Goal: Task Accomplishment & Management: Use online tool/utility

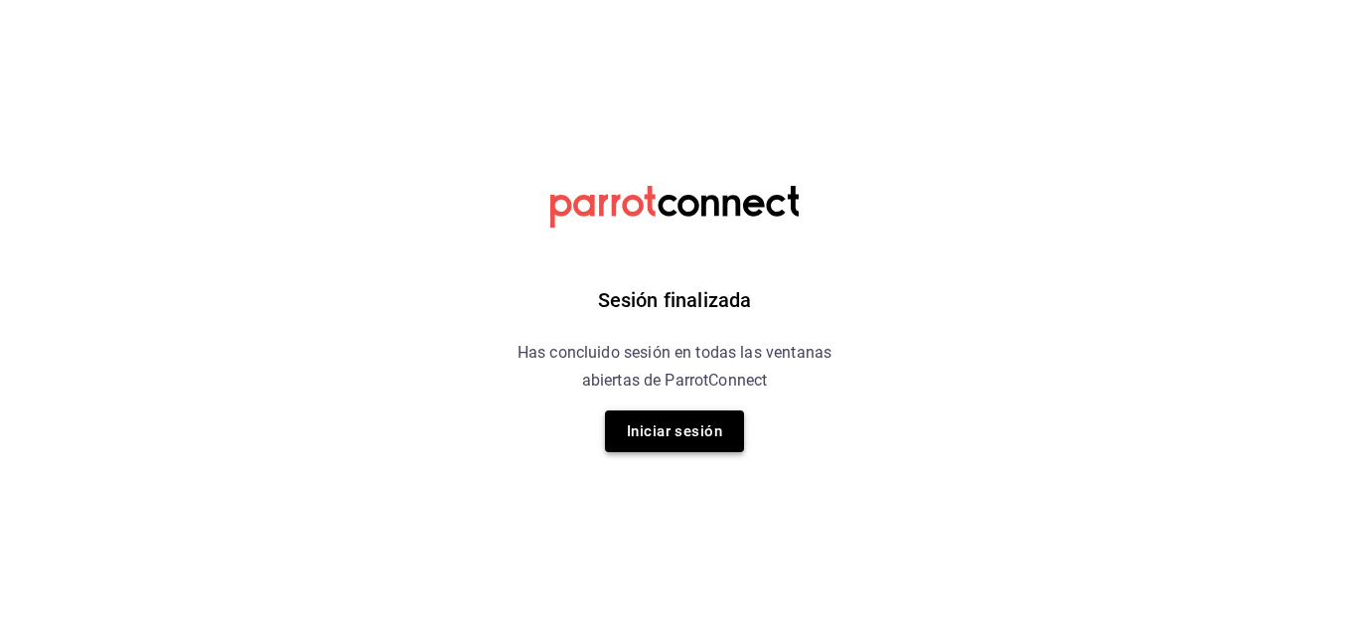
click at [678, 431] on button "Iniciar sesión" at bounding box center [674, 431] width 139 height 42
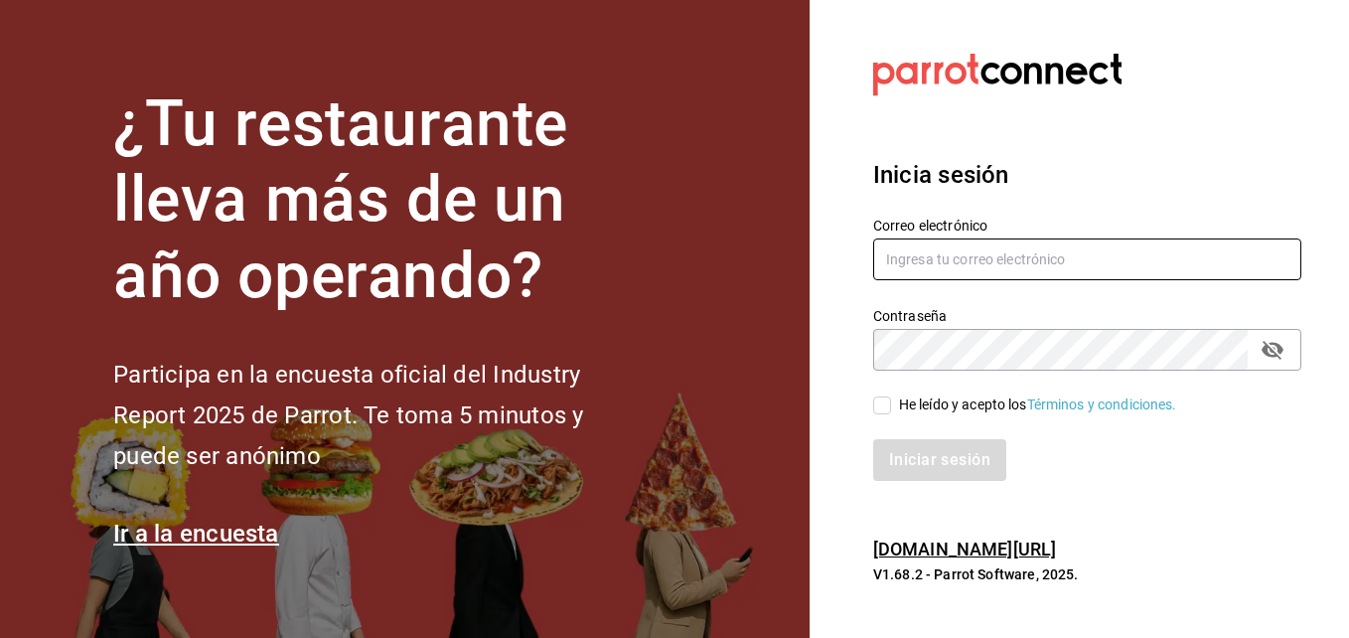
type input "[PERSON_NAME][EMAIL_ADDRESS][PERSON_NAME][DOMAIN_NAME]"
click at [1275, 350] on icon "passwordField" at bounding box center [1272, 350] width 24 height 24
click at [881, 402] on input "He leído y acepto los Términos y condiciones." at bounding box center [882, 405] width 18 height 18
checkbox input "true"
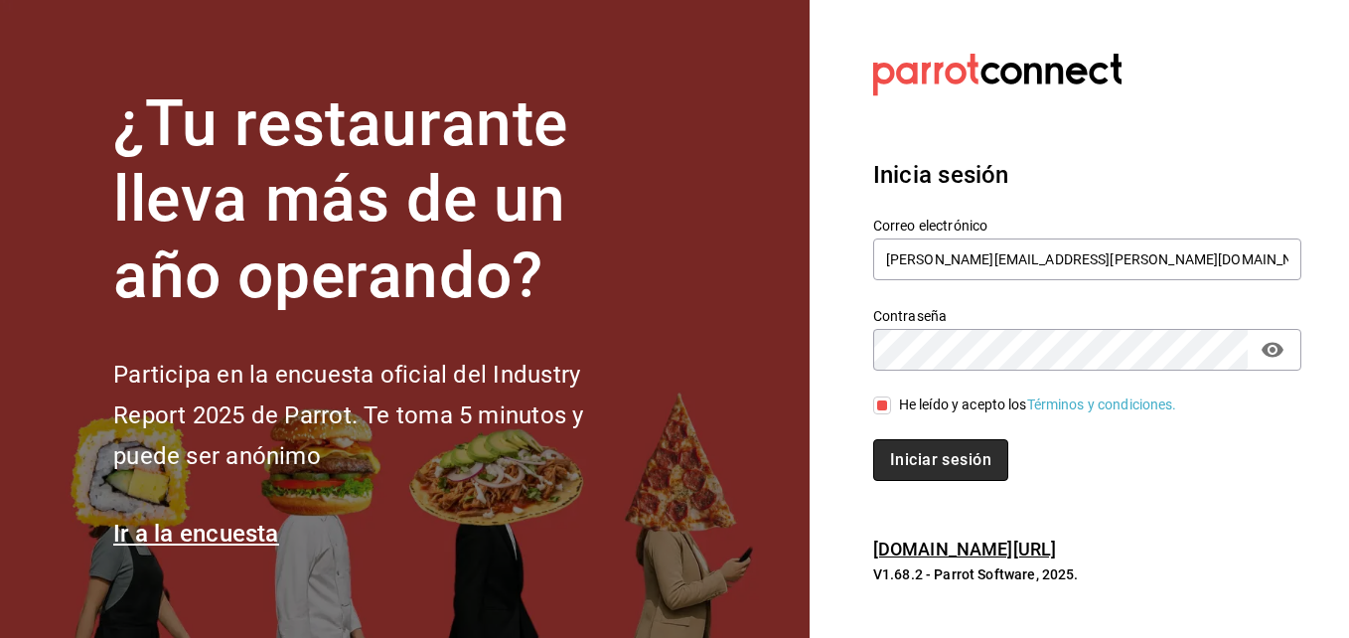
click at [928, 462] on button "Iniciar sesión" at bounding box center [940, 460] width 135 height 42
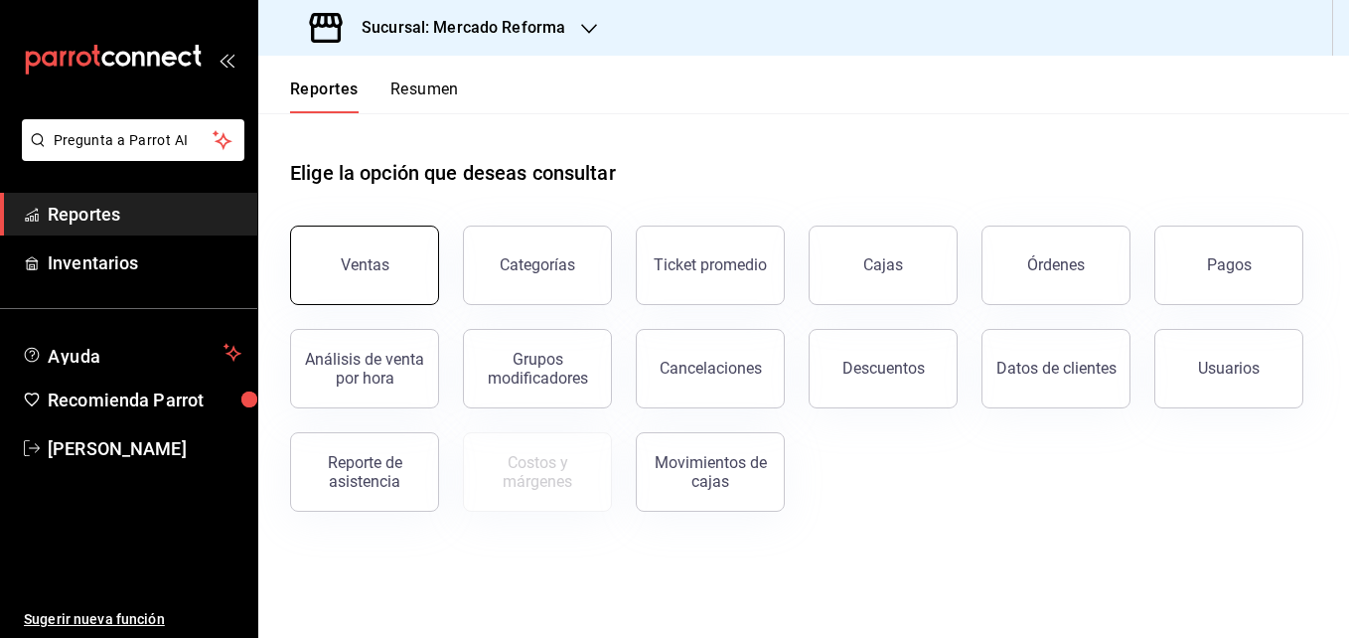
click at [334, 259] on button "Ventas" at bounding box center [364, 264] width 149 height 79
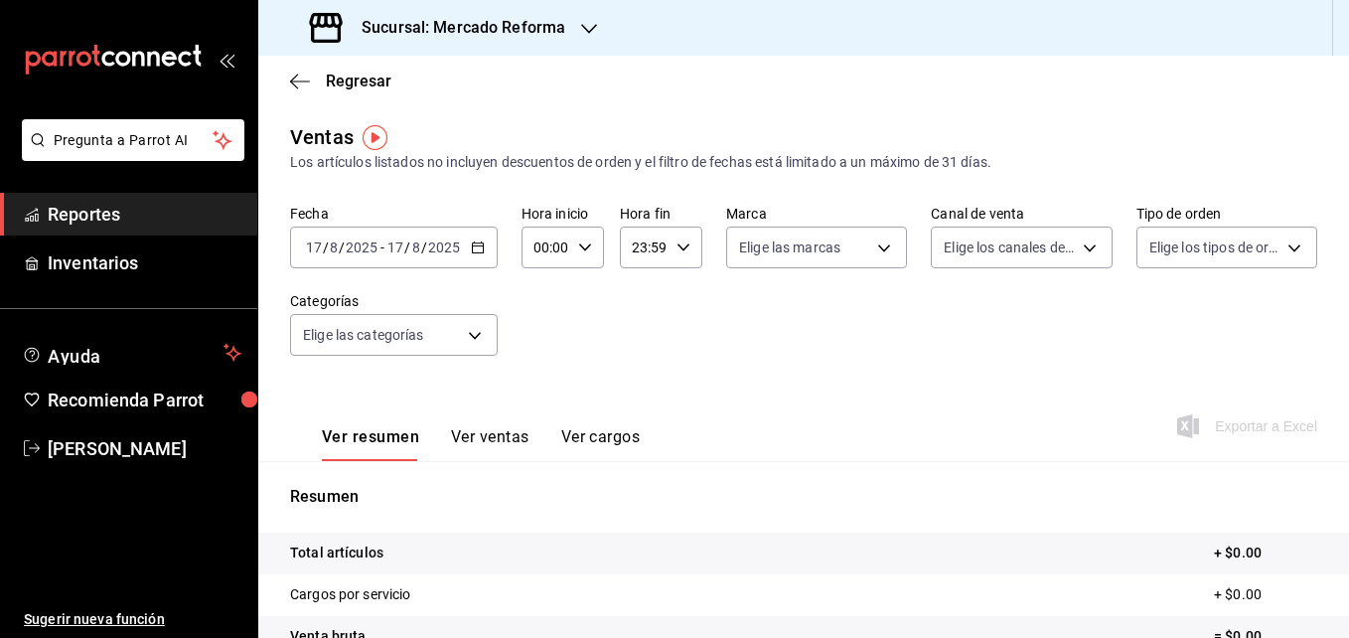
click at [471, 254] on div "[DATE] [DATE] - [DATE] [DATE]" at bounding box center [394, 247] width 208 height 42
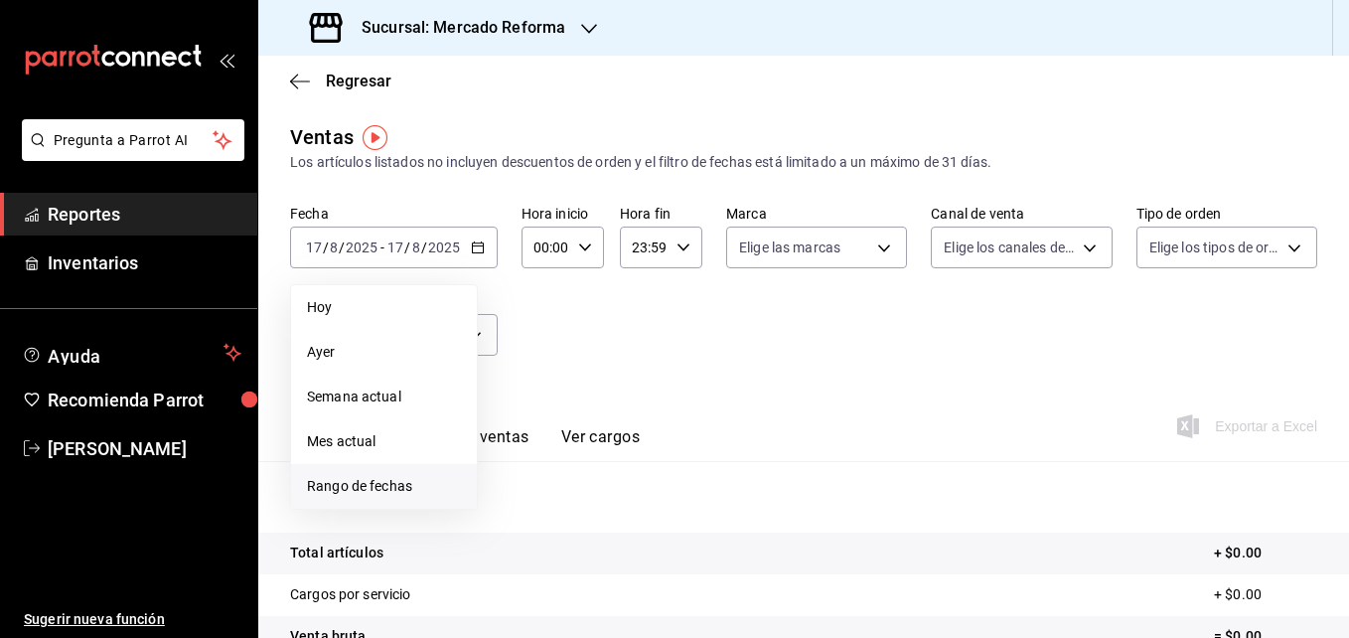
click at [338, 486] on span "Rango de fechas" at bounding box center [384, 486] width 154 height 21
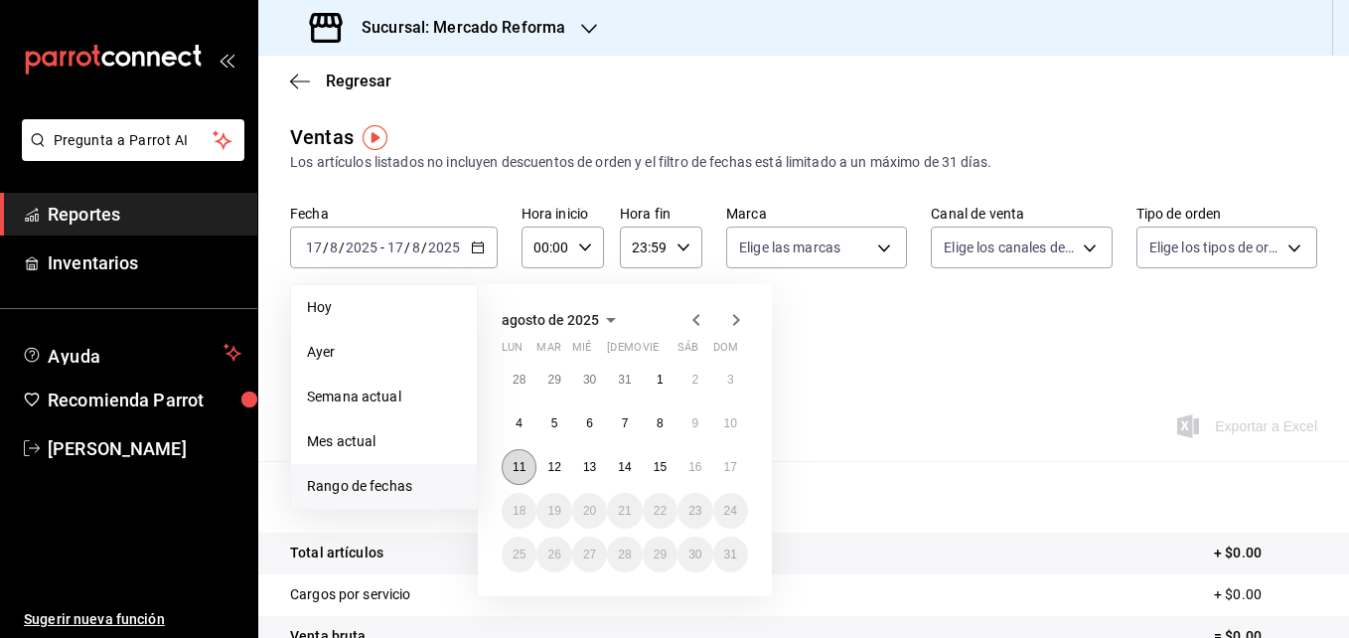
click at [518, 470] on abbr "11" at bounding box center [519, 467] width 13 height 14
click at [732, 464] on abbr "17" at bounding box center [730, 467] width 13 height 14
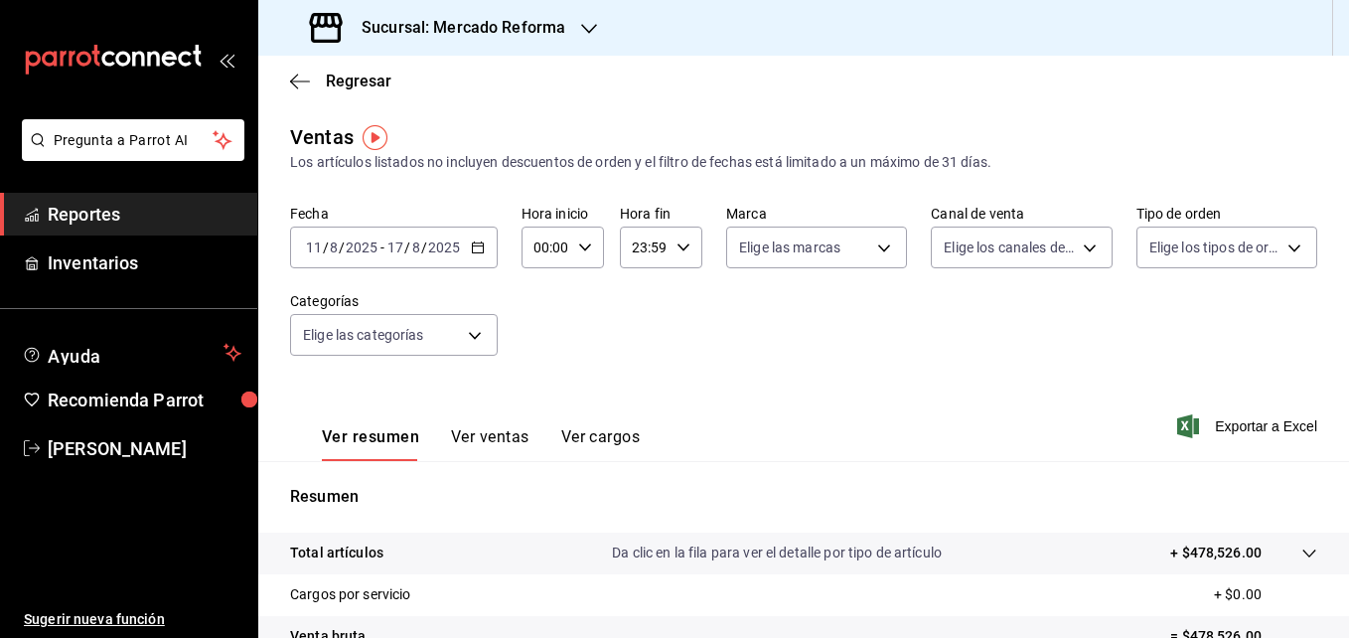
click at [587, 245] on \(Stroke\) "button" at bounding box center [585, 246] width 12 height 7
click at [541, 414] on span "05" at bounding box center [540, 413] width 9 height 16
type input "05:00"
click at [681, 246] on div at bounding box center [674, 319] width 1349 height 638
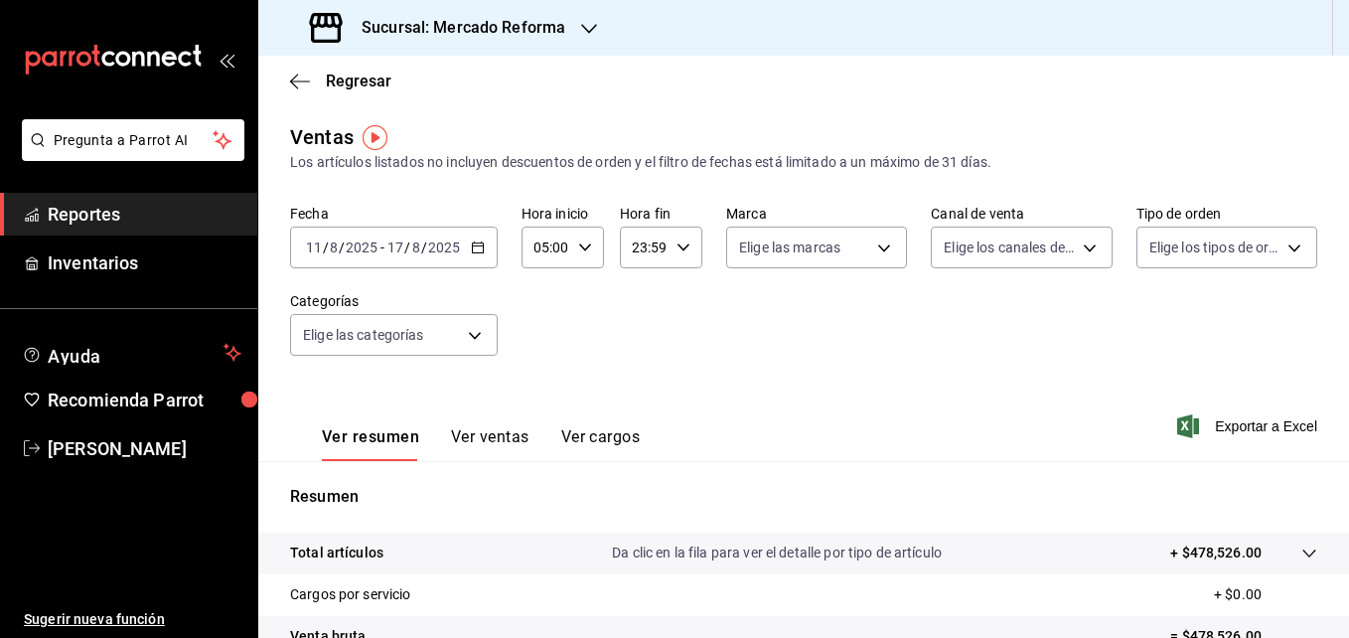
click at [684, 248] on icon "button" at bounding box center [683, 247] width 14 height 14
click at [637, 323] on span "05" at bounding box center [637, 325] width 9 height 16
type input "05:59"
click at [476, 337] on div at bounding box center [674, 319] width 1349 height 638
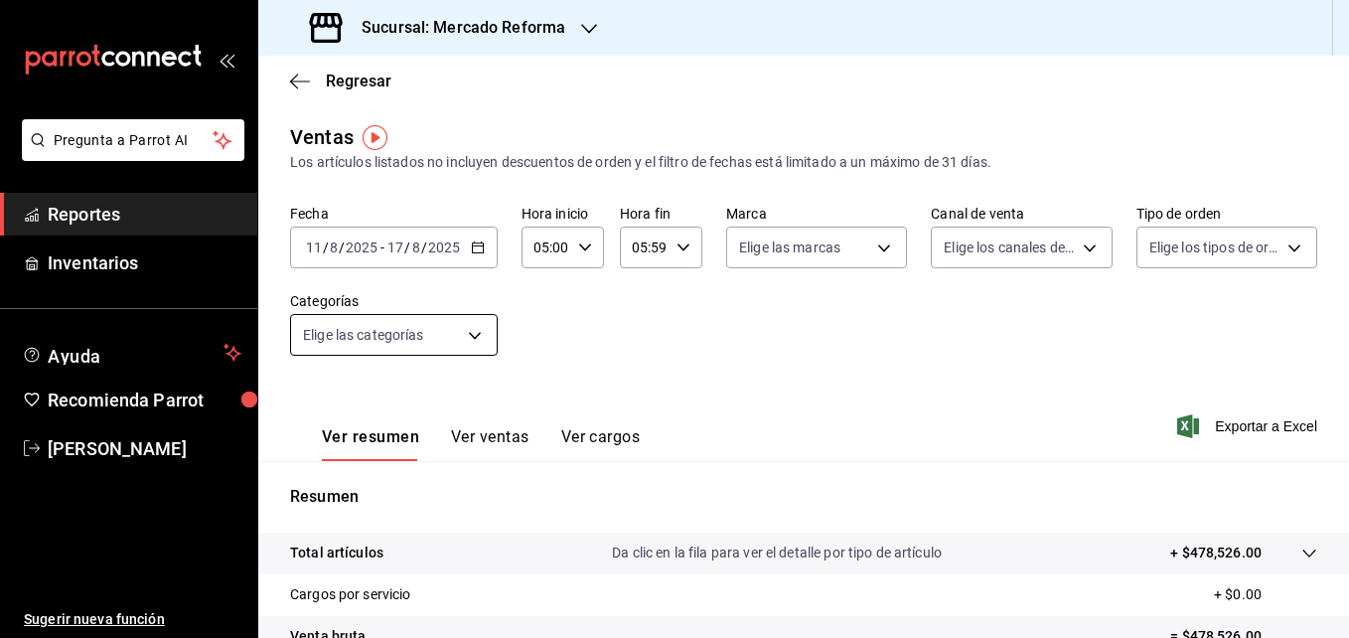
click at [480, 336] on body "Pregunta a Parrot AI Reportes Inventarios Ayuda Recomienda Parrot [PERSON_NAME]…" at bounding box center [674, 319] width 1349 height 638
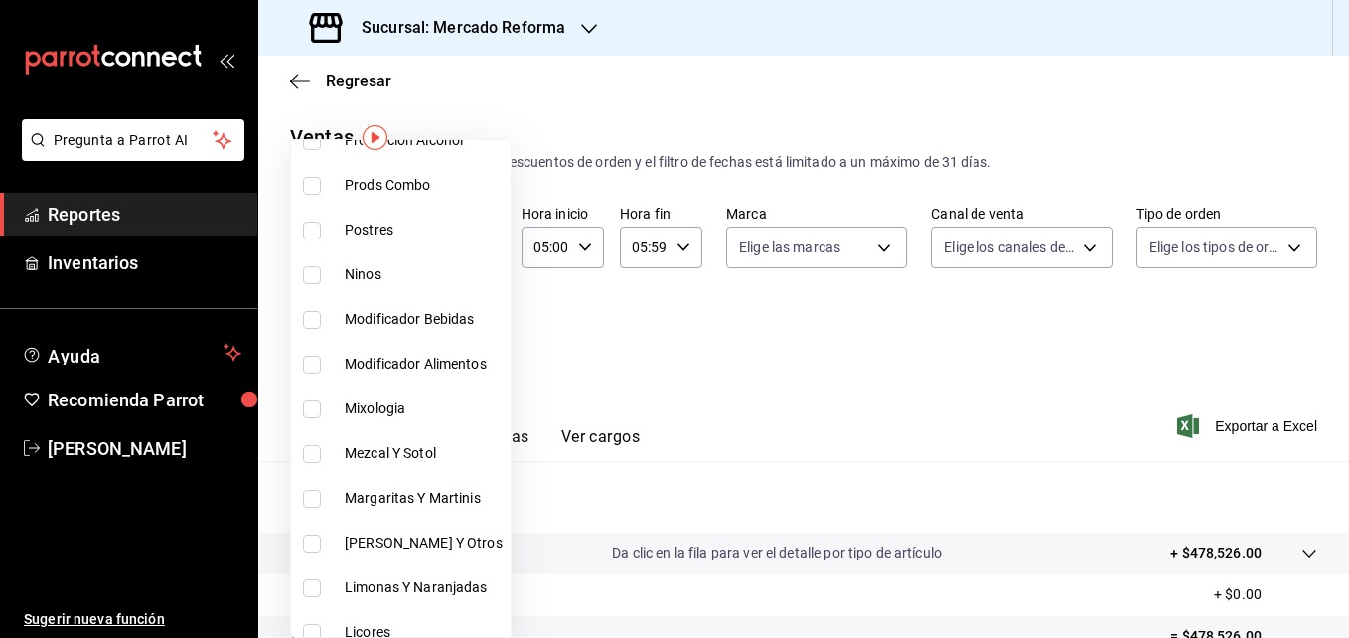
scroll to position [942, 0]
click at [315, 405] on input "checkbox" at bounding box center [312, 408] width 18 height 18
checkbox input "true"
type input "be257467-3f0d-47f7-9bc2-a312b26724df"
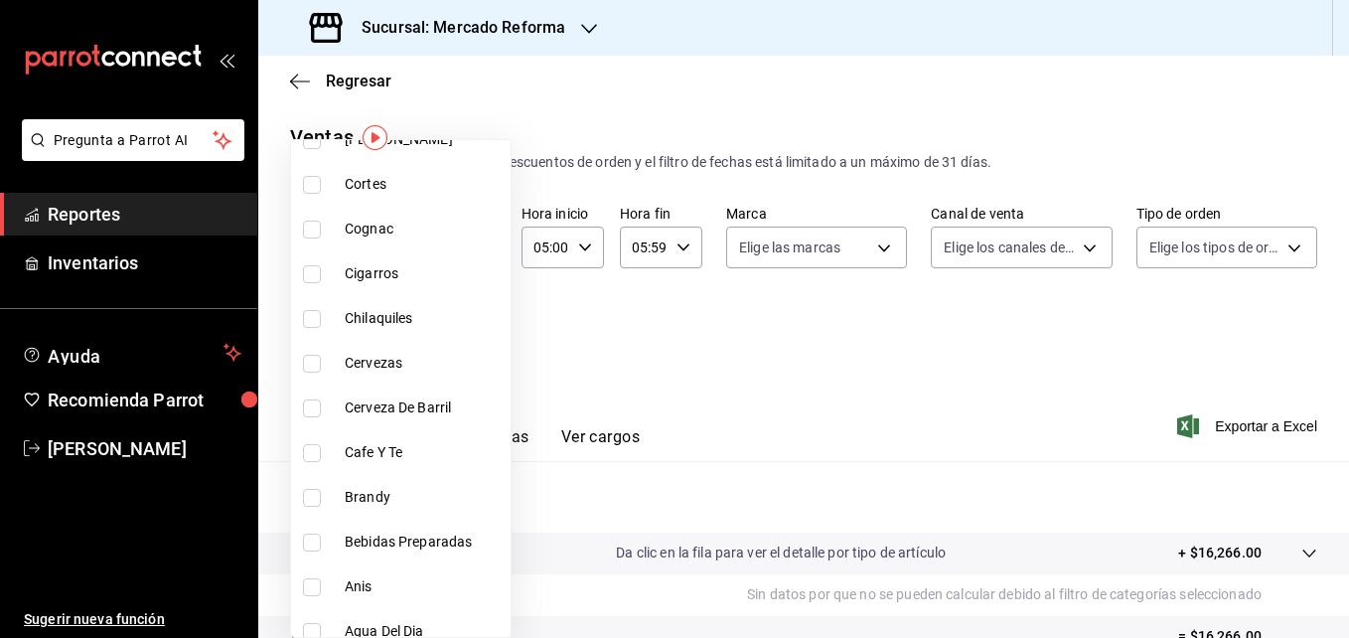
scroll to position [1897, 0]
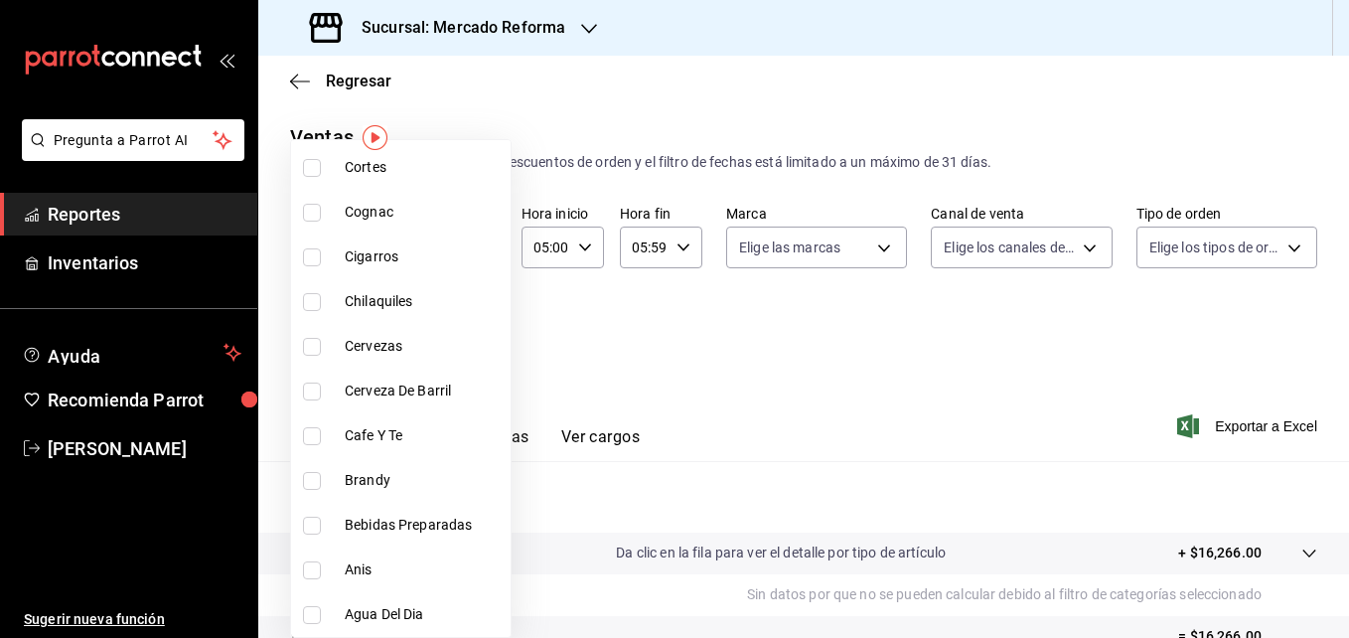
click at [740, 309] on div at bounding box center [674, 319] width 1349 height 638
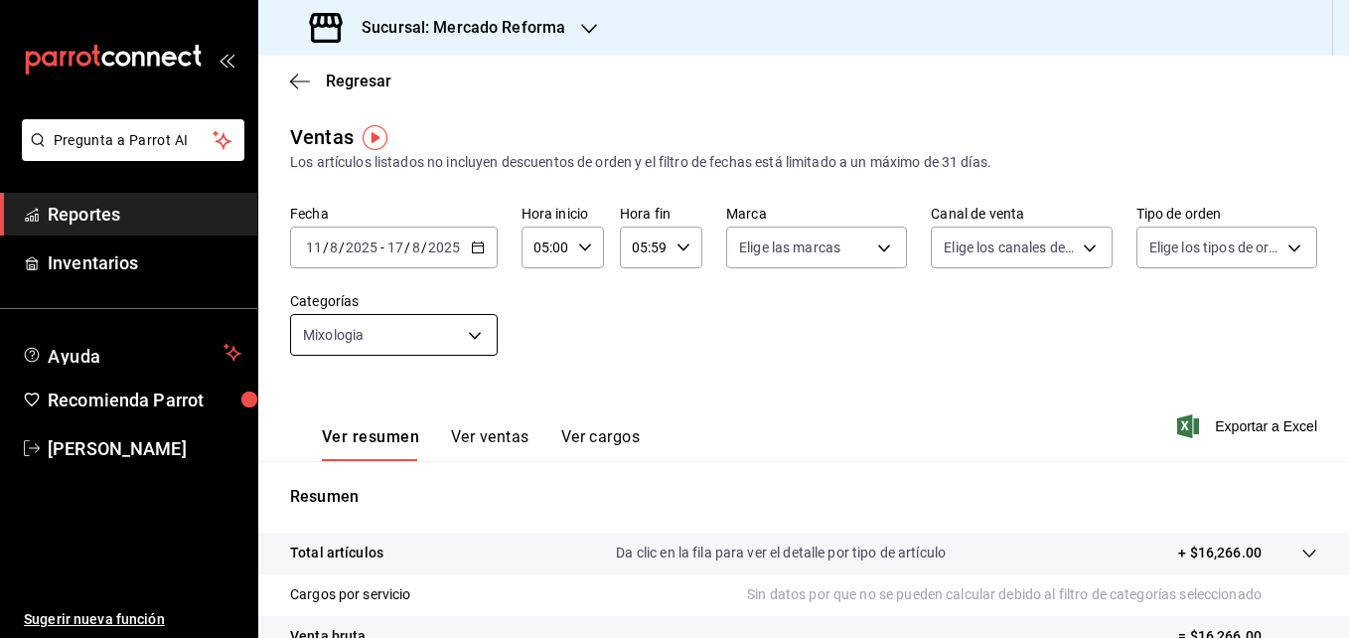
click at [475, 338] on body "Pregunta a Parrot AI Reportes Inventarios Ayuda Recomienda Parrot [PERSON_NAME]…" at bounding box center [674, 319] width 1349 height 638
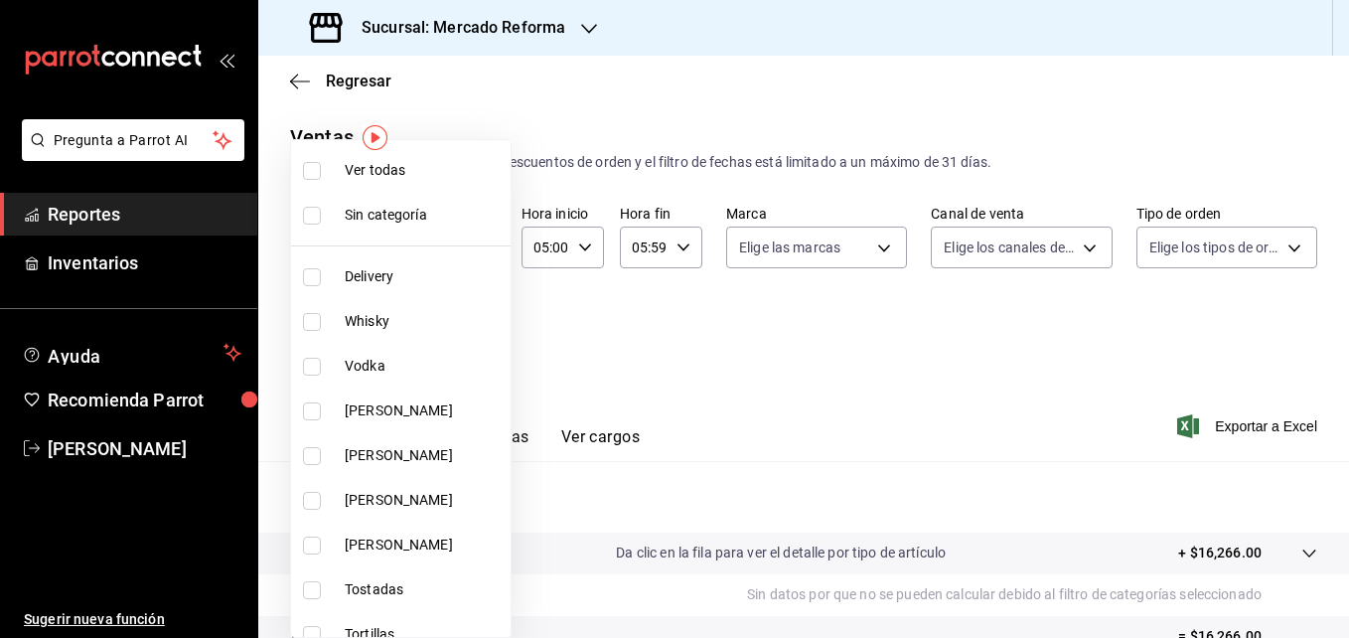
click at [310, 218] on input "checkbox" at bounding box center [312, 216] width 18 height 18
click at [308, 214] on input "checkbox" at bounding box center [312, 216] width 18 height 18
checkbox input "false"
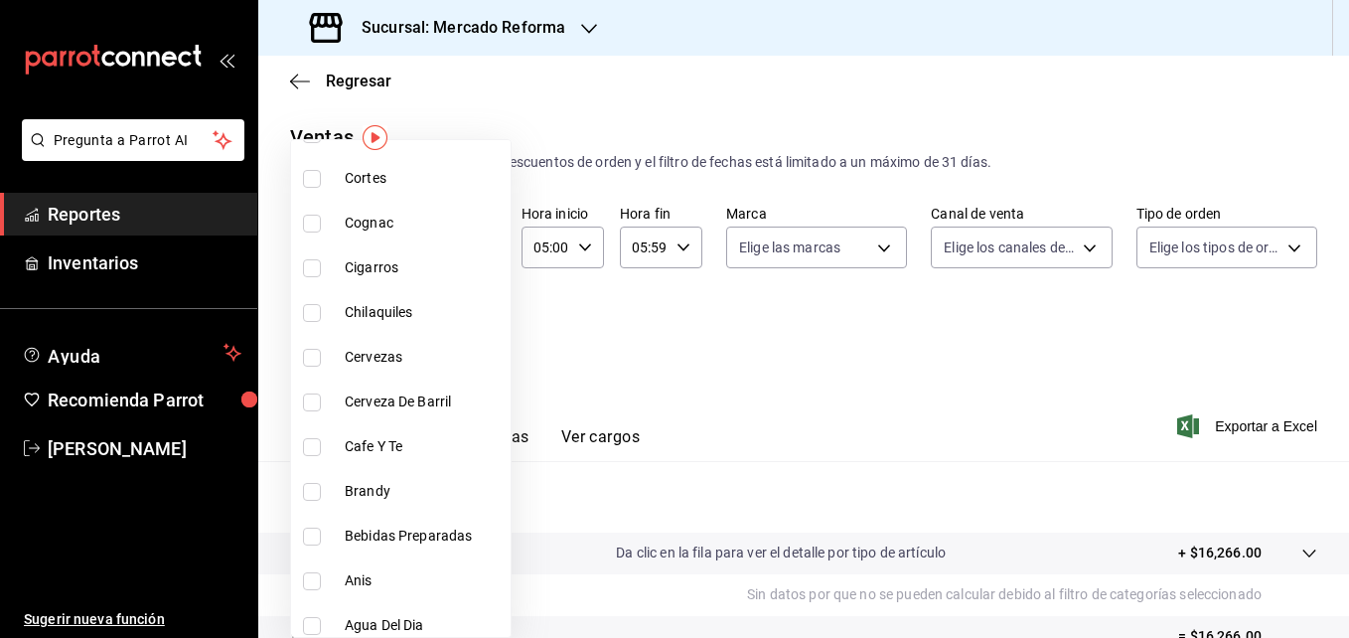
scroll to position [1888, 0]
click at [310, 534] on input "checkbox" at bounding box center [312, 534] width 18 height 18
checkbox input "true"
type input "be257467-3f0d-47f7-9bc2-a312b26724df,5dcbc1f4-b8fd-4219-b5b5-439cb332c0de"
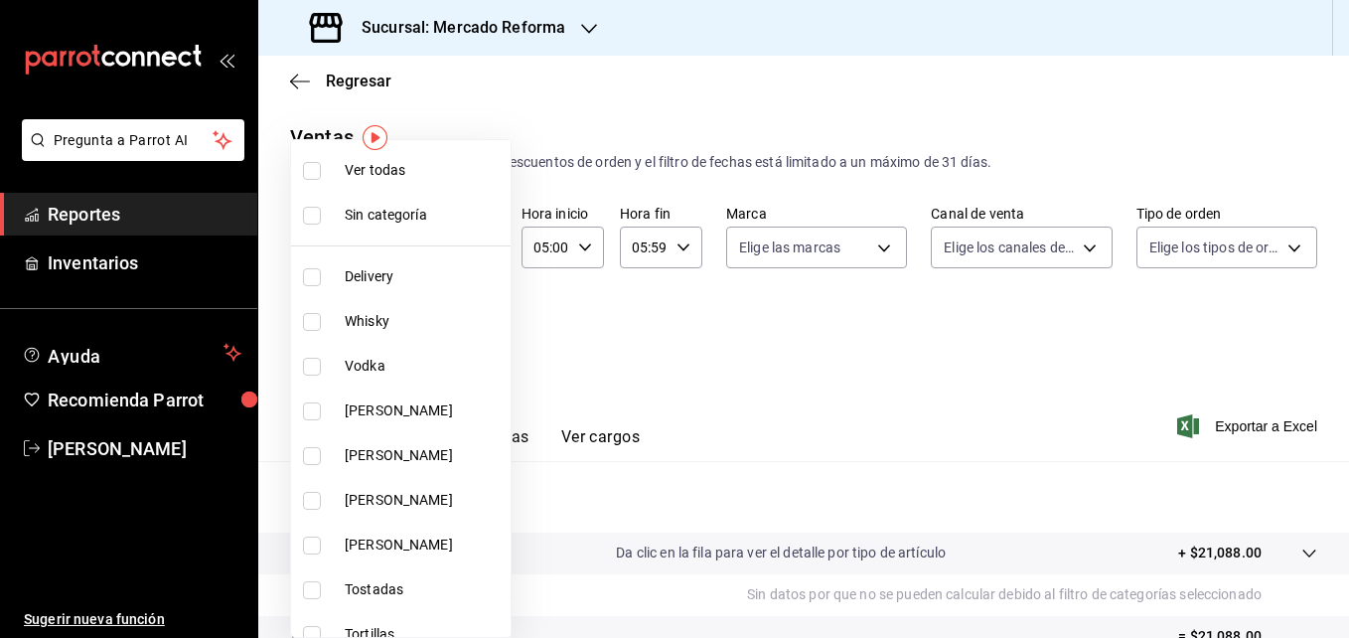
click at [604, 378] on div at bounding box center [674, 319] width 1349 height 638
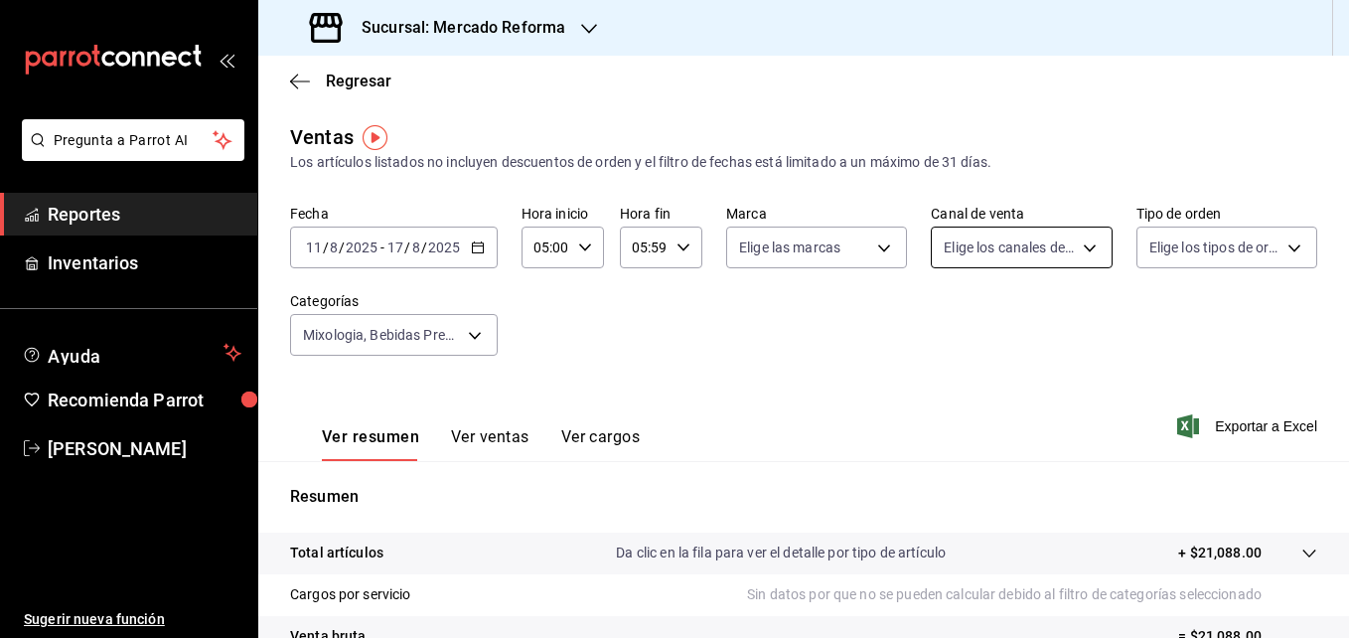
click at [1078, 241] on body "Pregunta a Parrot AI Reportes Inventarios Ayuda Recomienda Parrot [PERSON_NAME]…" at bounding box center [674, 319] width 1349 height 638
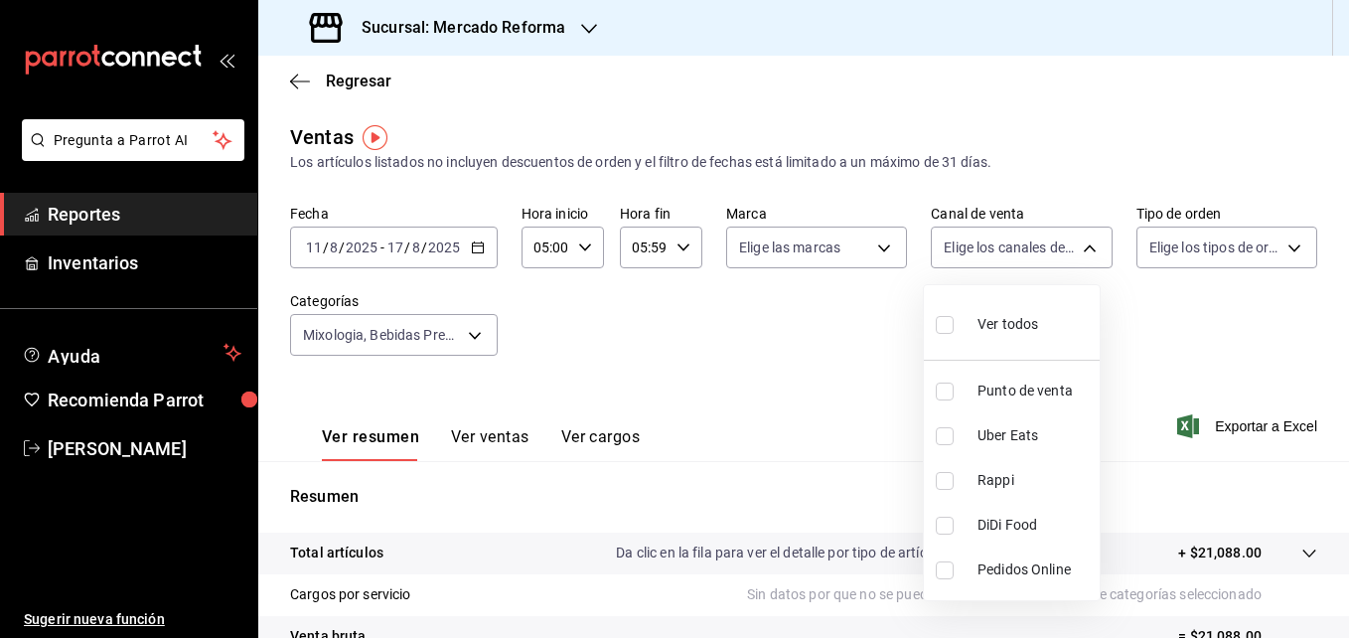
click at [1279, 251] on div at bounding box center [674, 319] width 1349 height 638
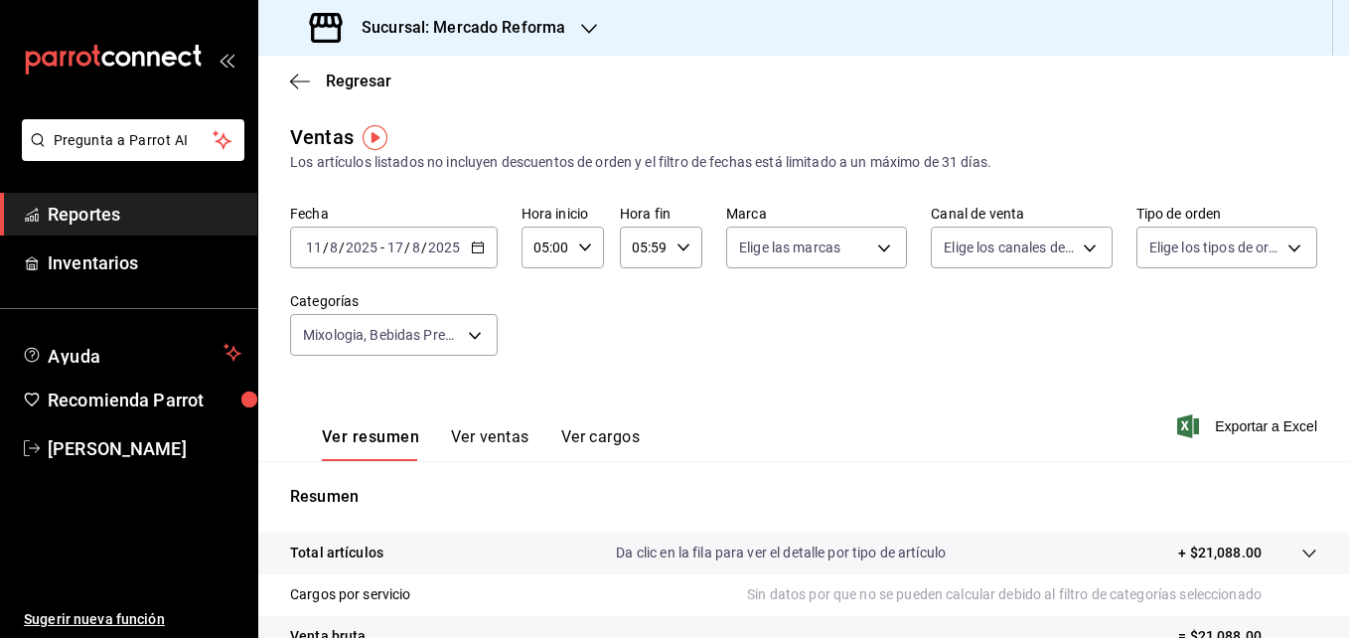
click at [1279, 251] on body "Pregunta a Parrot AI Reportes Inventarios Ayuda Recomienda Parrot [PERSON_NAME]…" at bounding box center [674, 319] width 1349 height 638
click at [476, 336] on div at bounding box center [674, 319] width 1349 height 638
click at [472, 336] on body "Pregunta a Parrot AI Reportes Inventarios Ayuda Recomienda Parrot [PERSON_NAME]…" at bounding box center [674, 319] width 1349 height 638
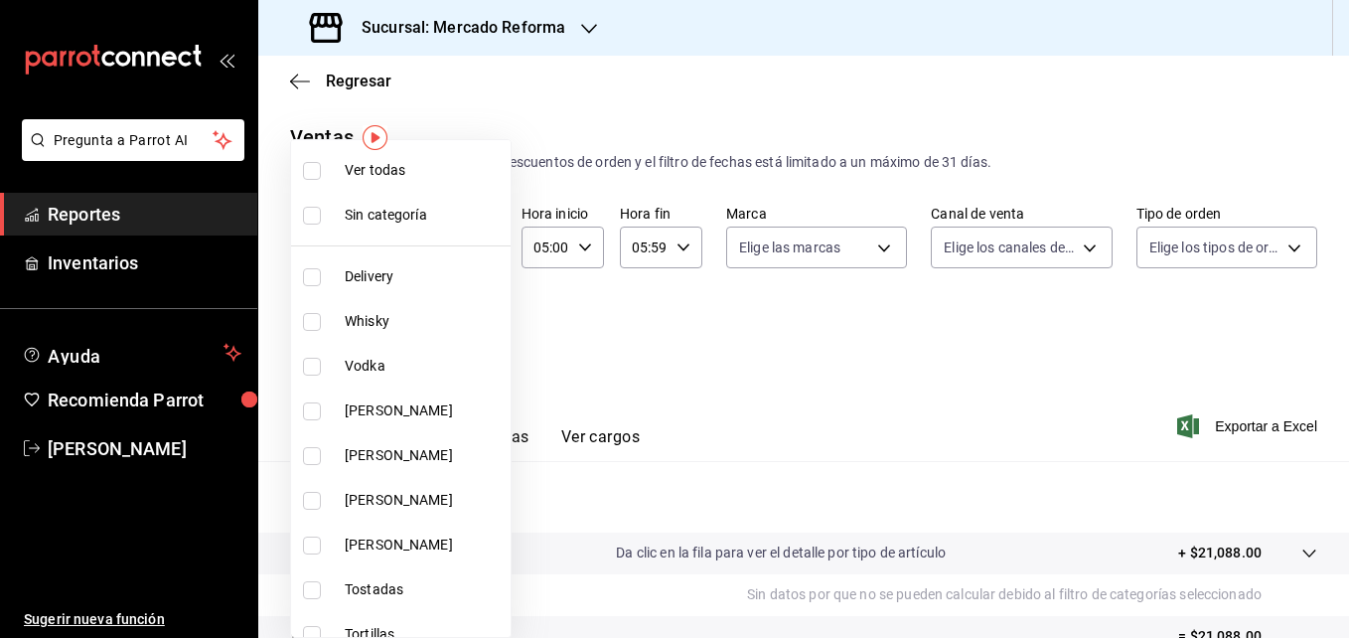
click at [314, 215] on input "checkbox" at bounding box center [312, 216] width 18 height 18
checkbox input "false"
click at [306, 172] on input "checkbox" at bounding box center [312, 171] width 18 height 18
checkbox input "true"
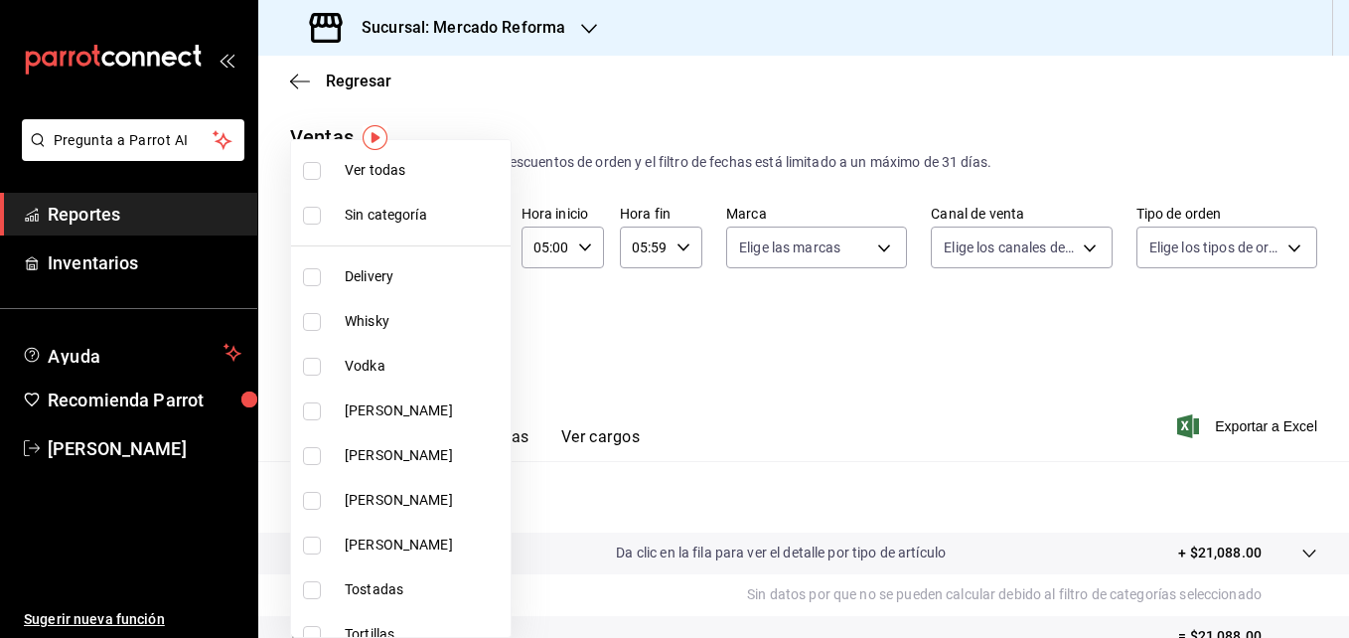
type input "92dc4cae-9c42-48a5-aa63-f50684ad7fd1,15a18657-e758-4947-b740-bbb2adede7dd,e517e…"
checkbox input "true"
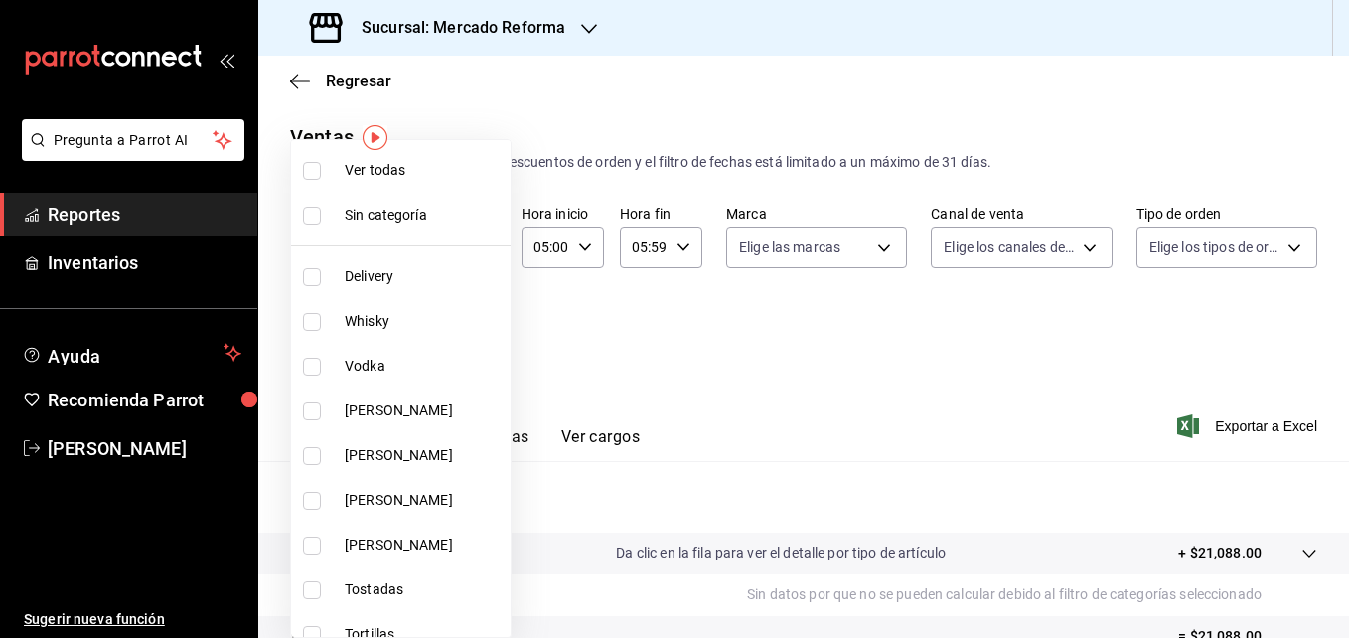
checkbox input "true"
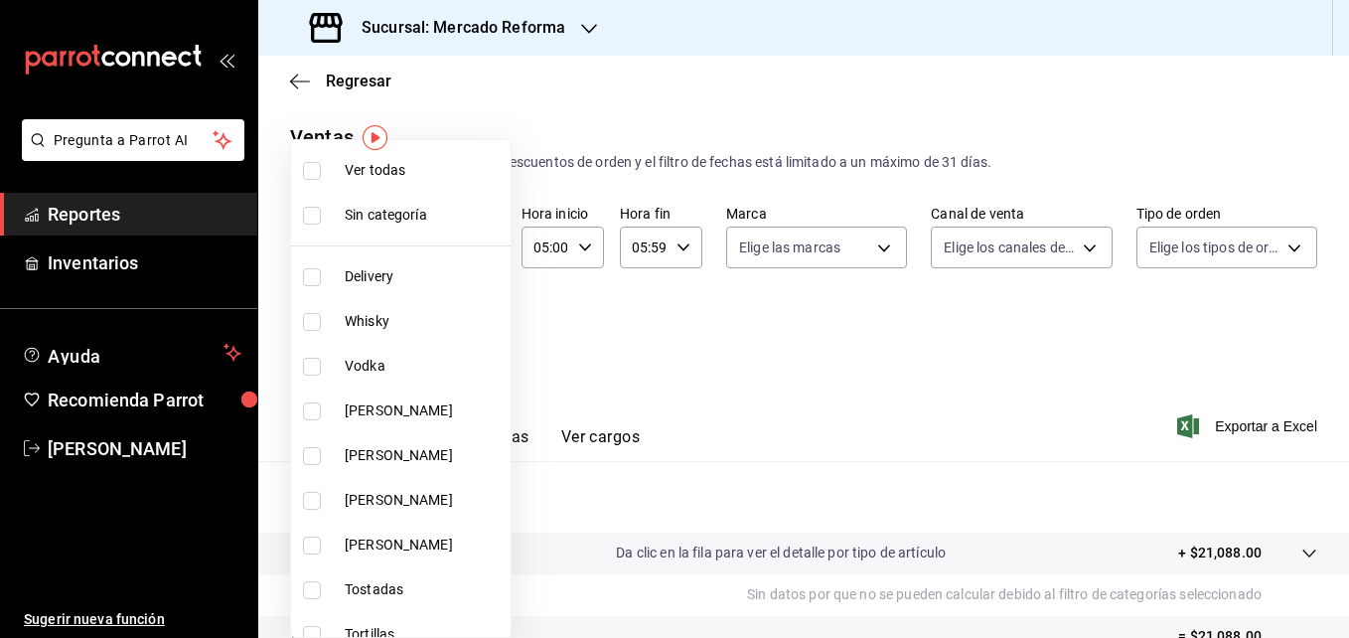
checkbox input "true"
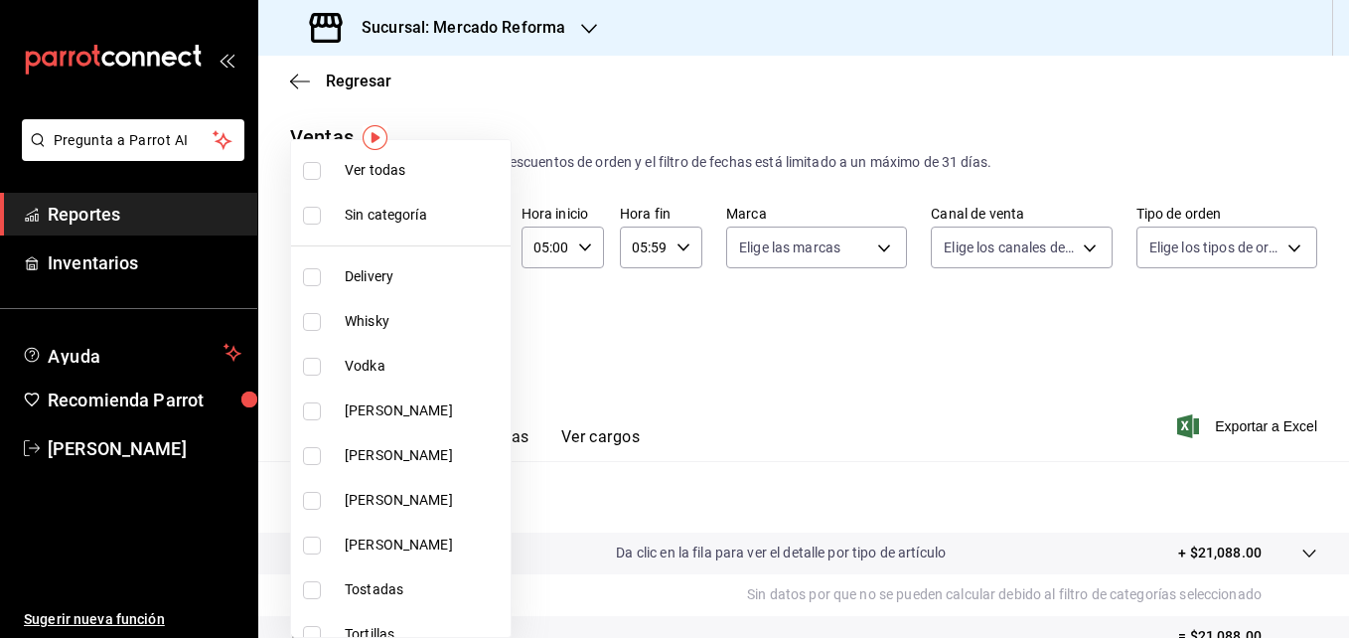
checkbox input "true"
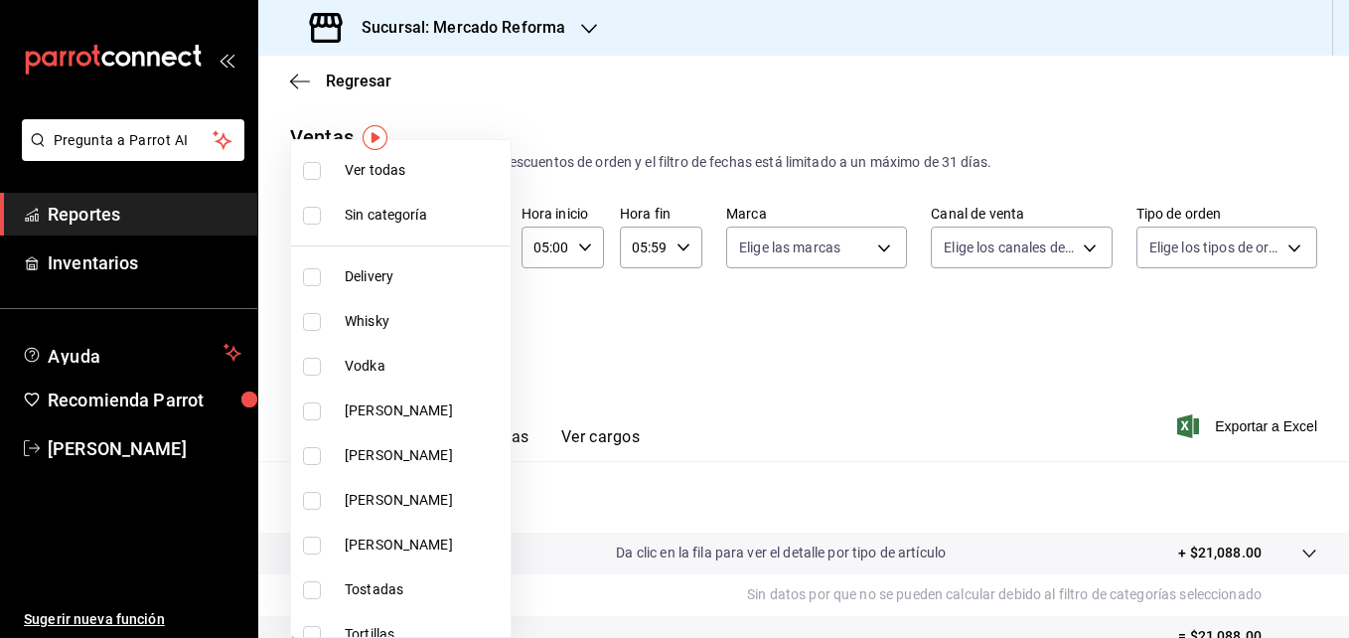
checkbox input "true"
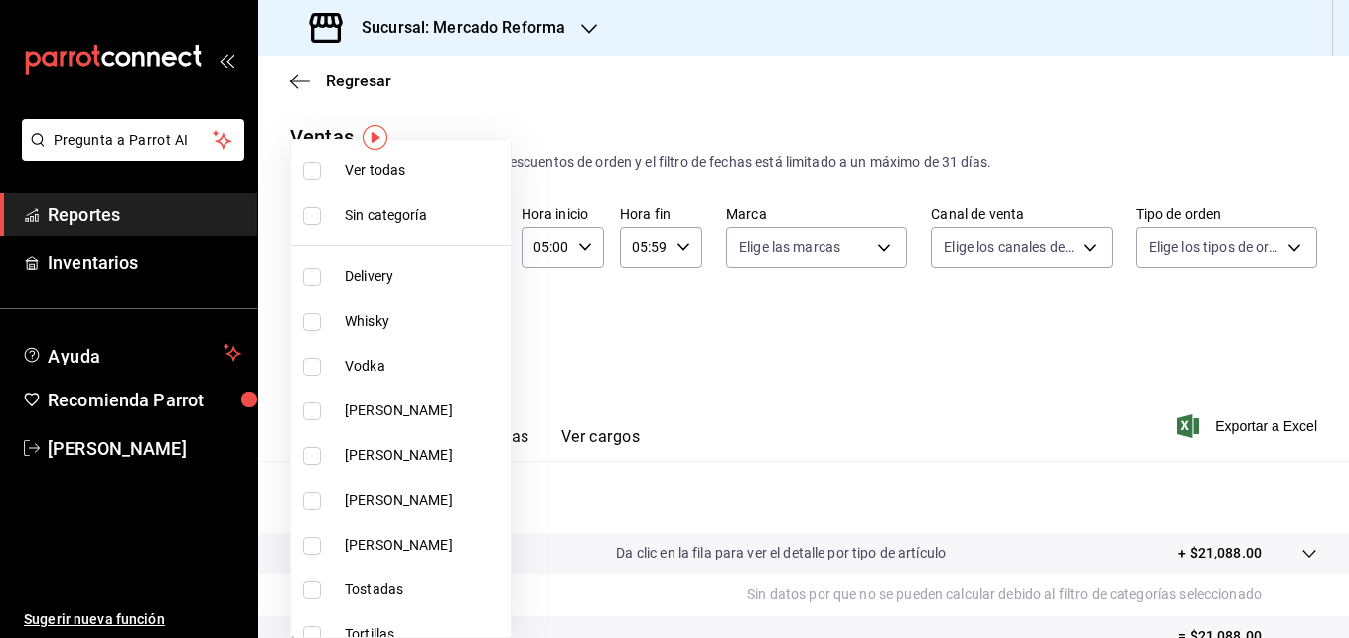
checkbox input "true"
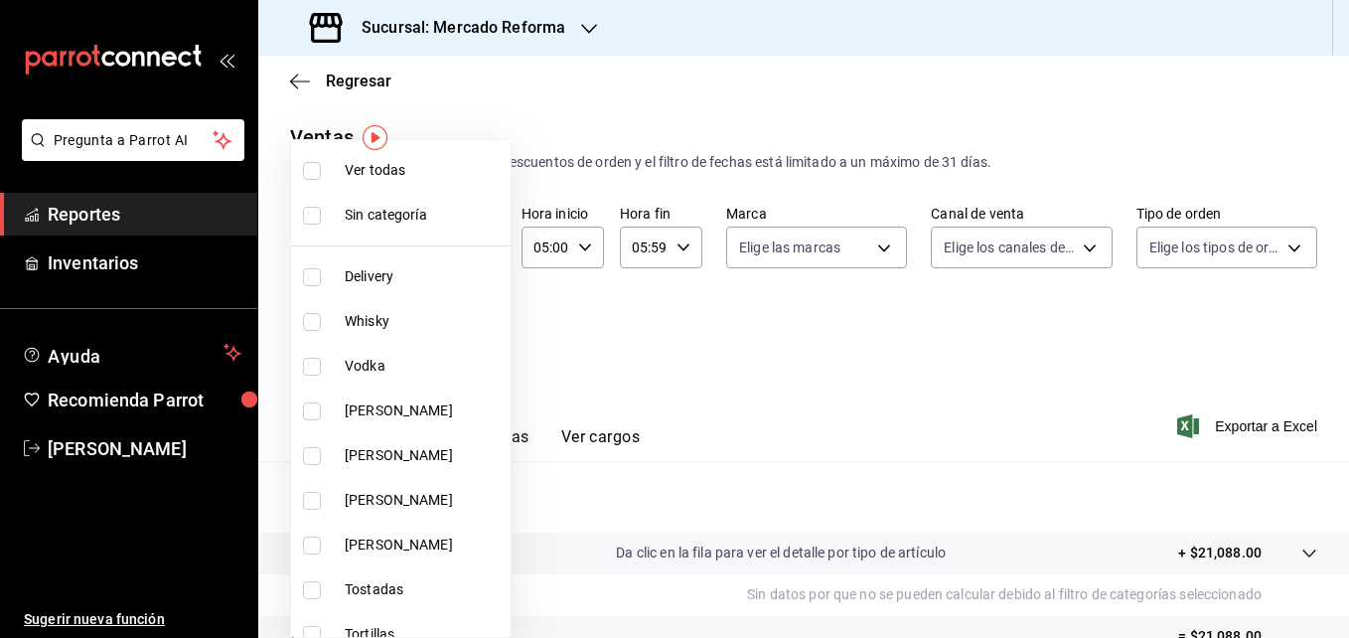
checkbox input "true"
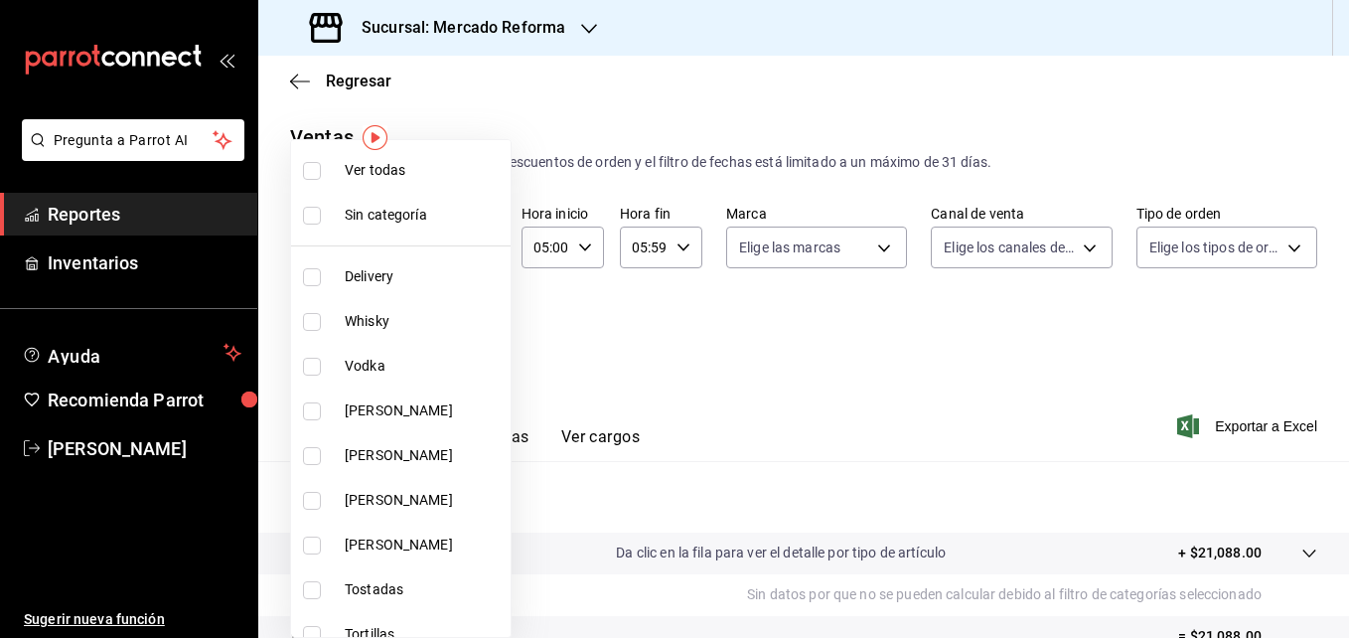
checkbox input "true"
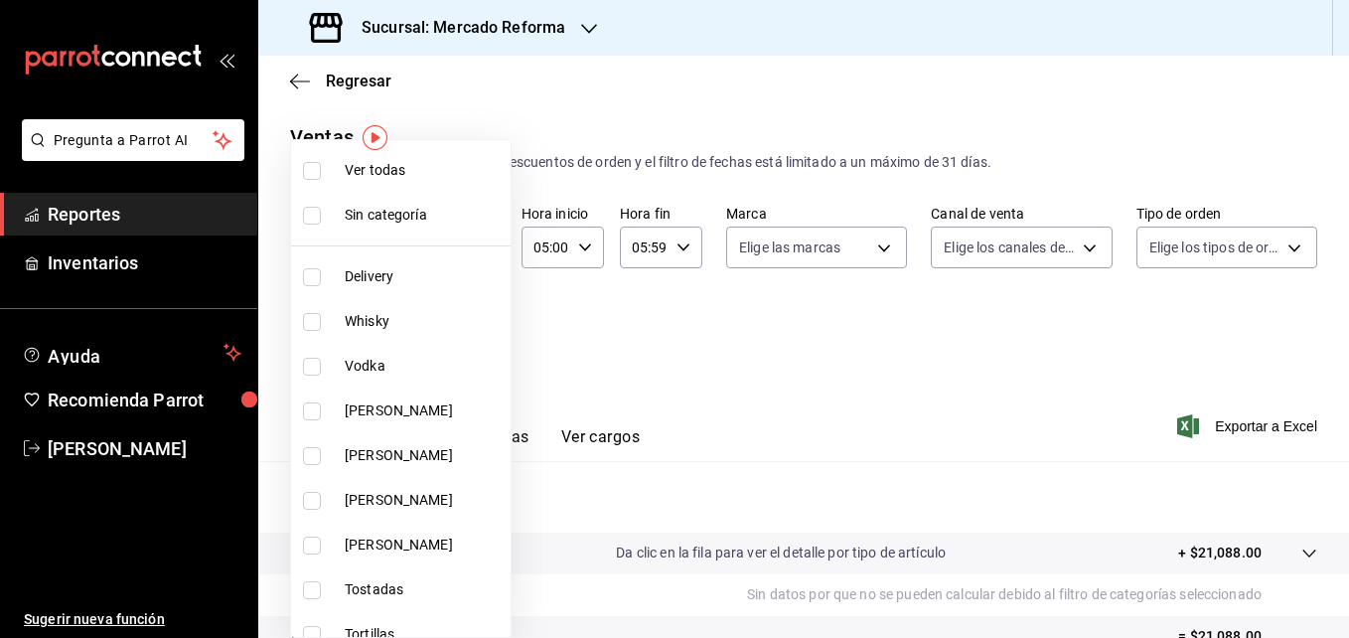
checkbox input "true"
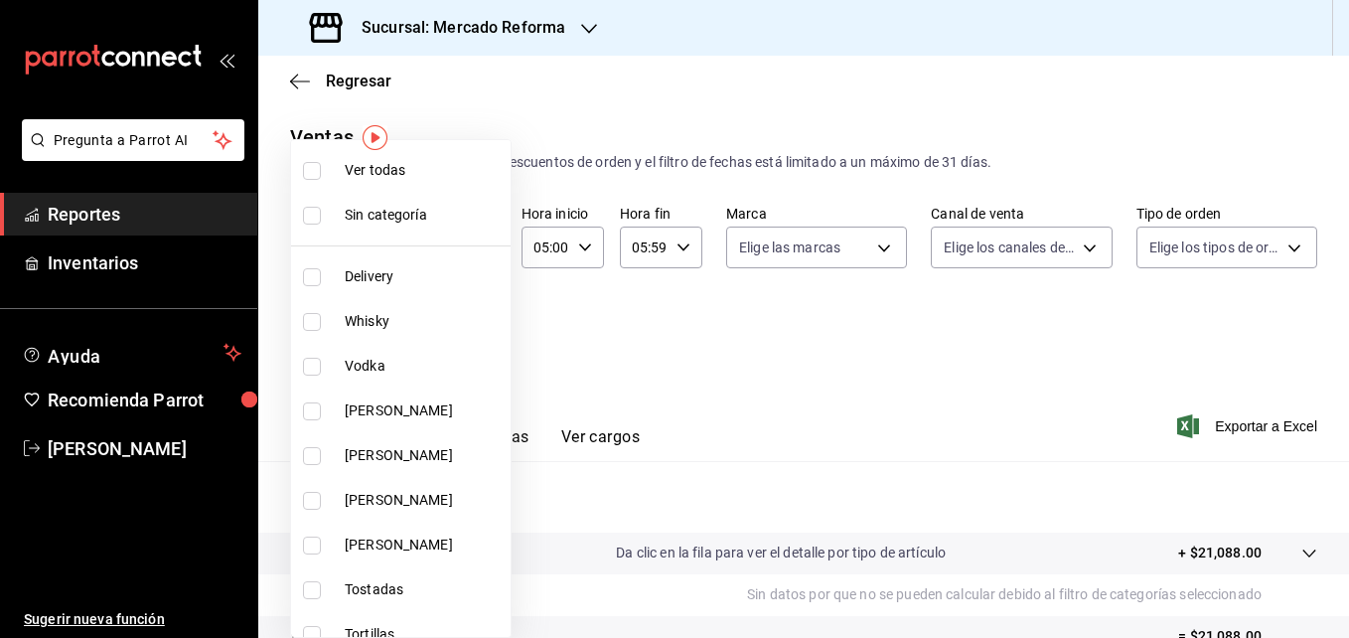
checkbox input "true"
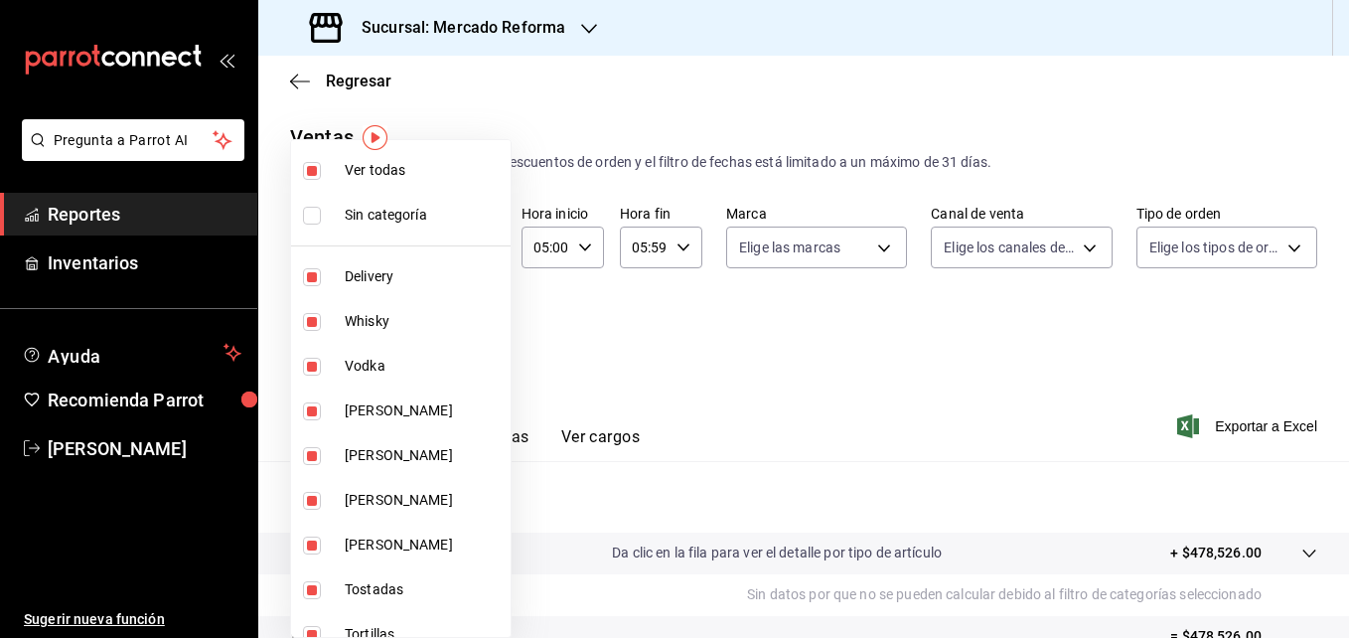
click at [312, 167] on input "checkbox" at bounding box center [312, 171] width 18 height 18
checkbox input "false"
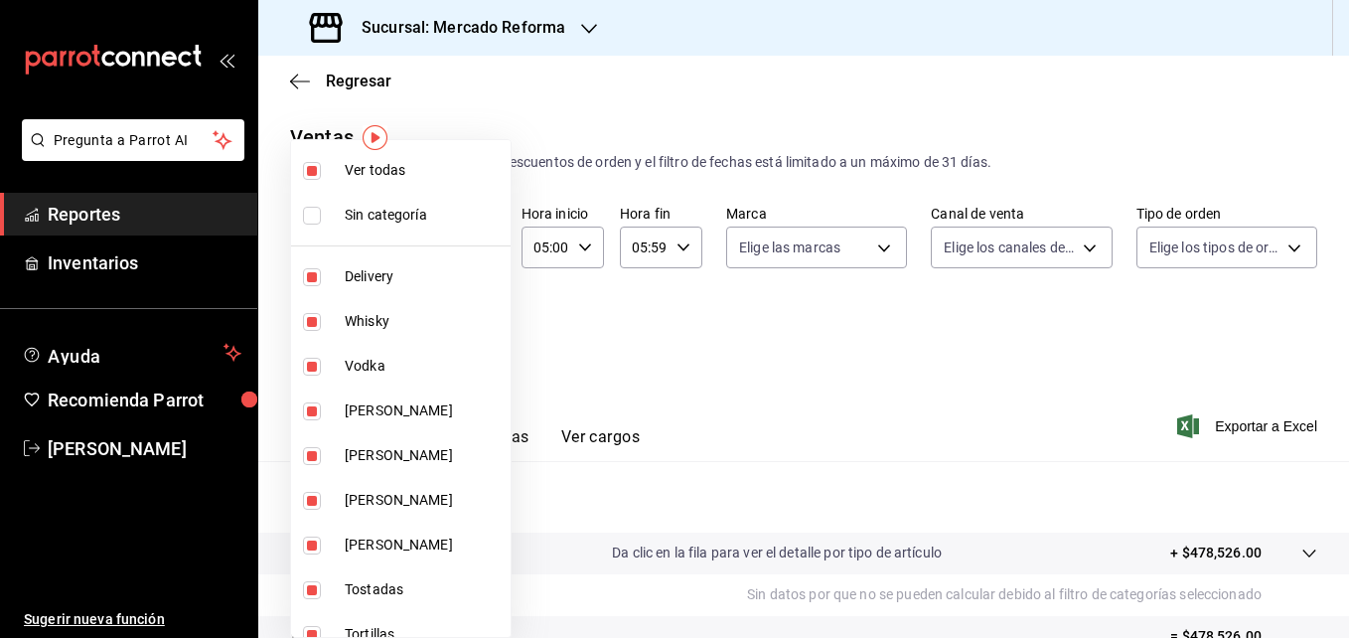
checkbox input "false"
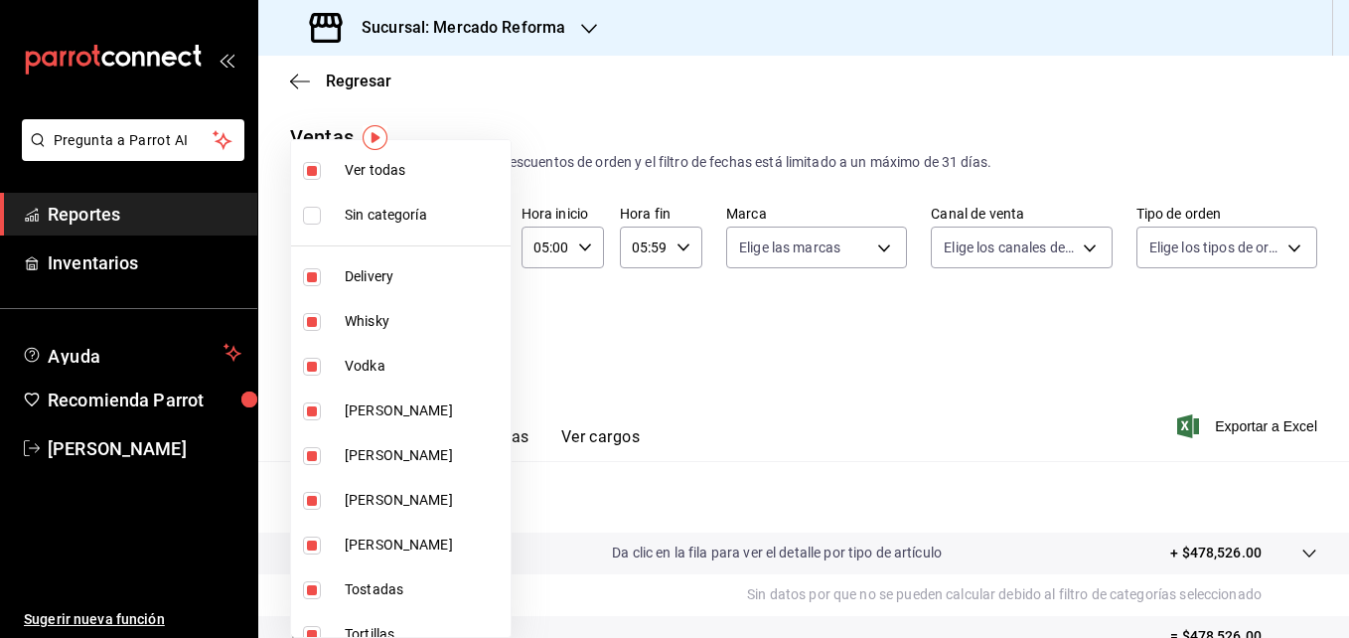
checkbox input "false"
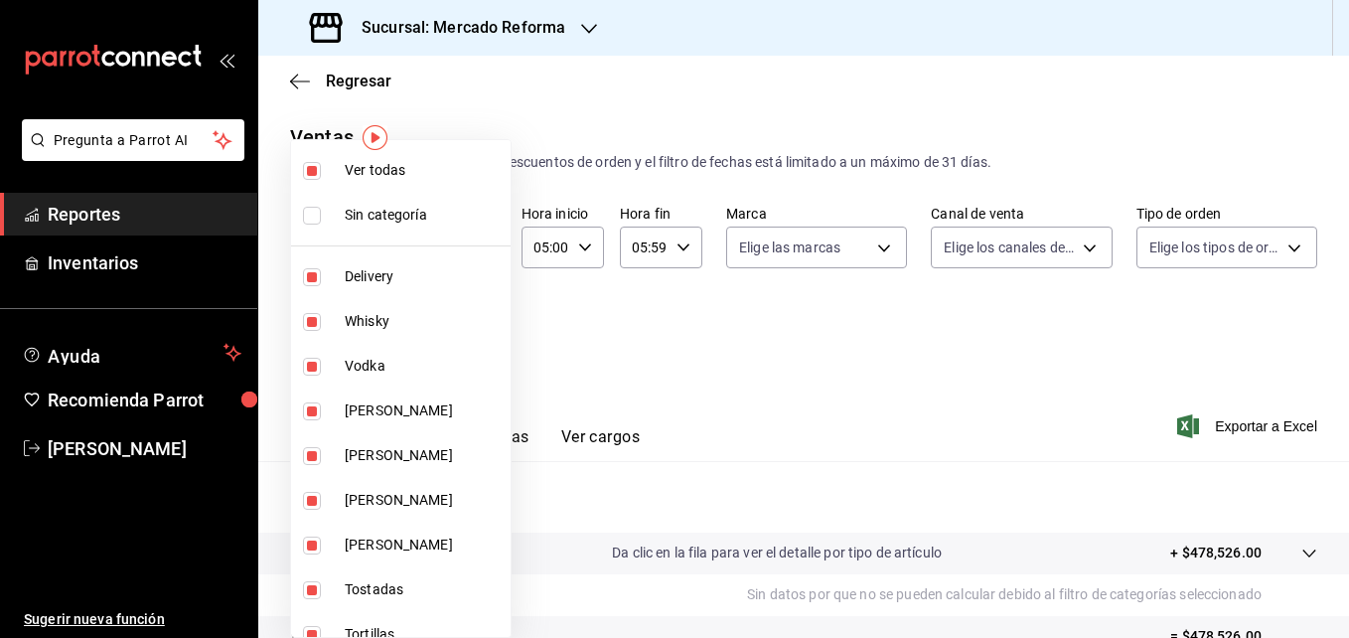
checkbox input "false"
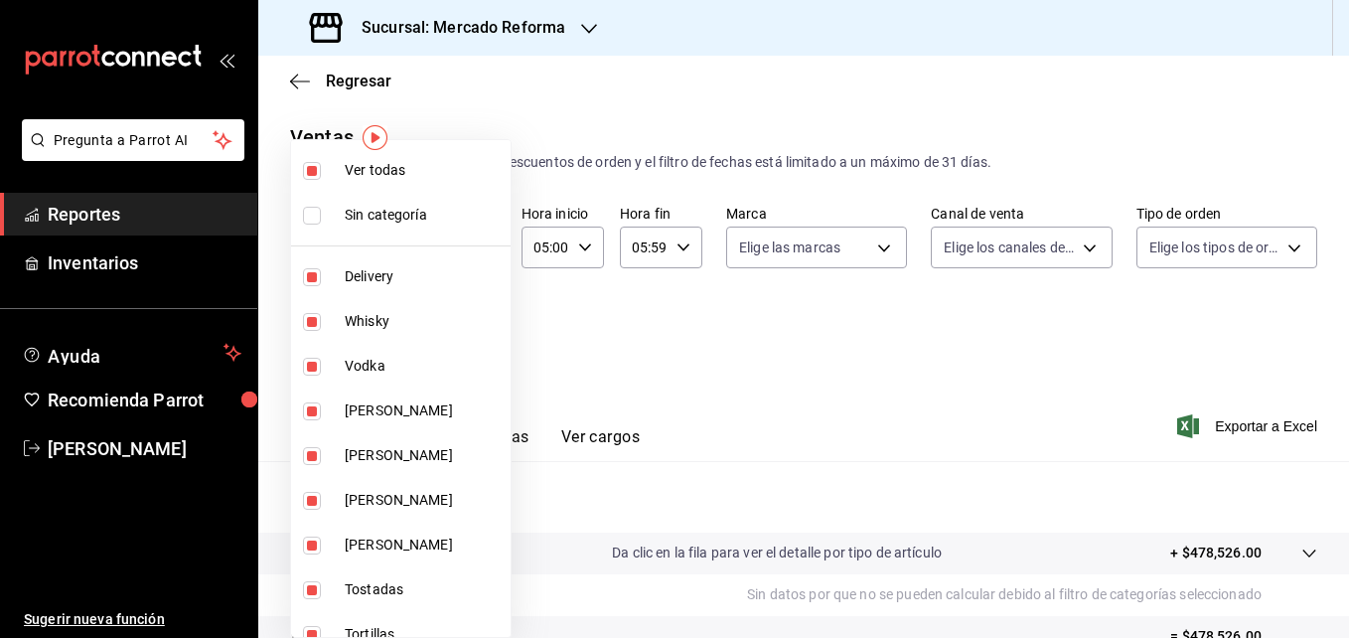
checkbox input "false"
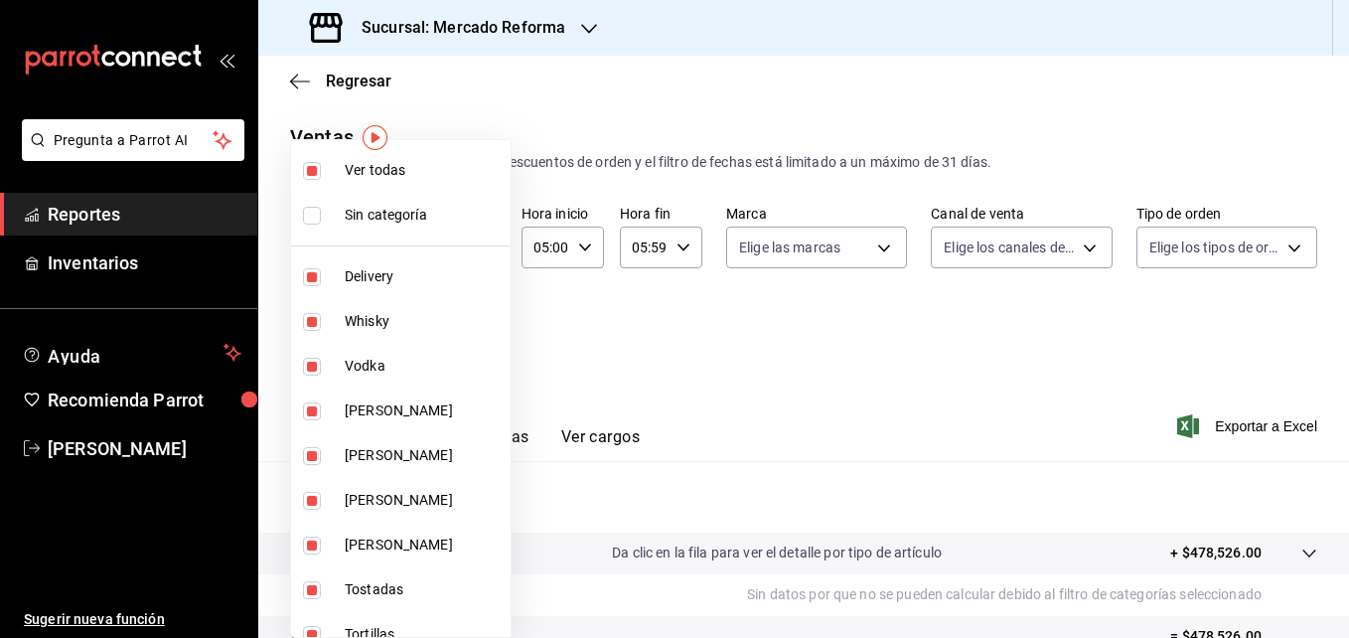
checkbox input "false"
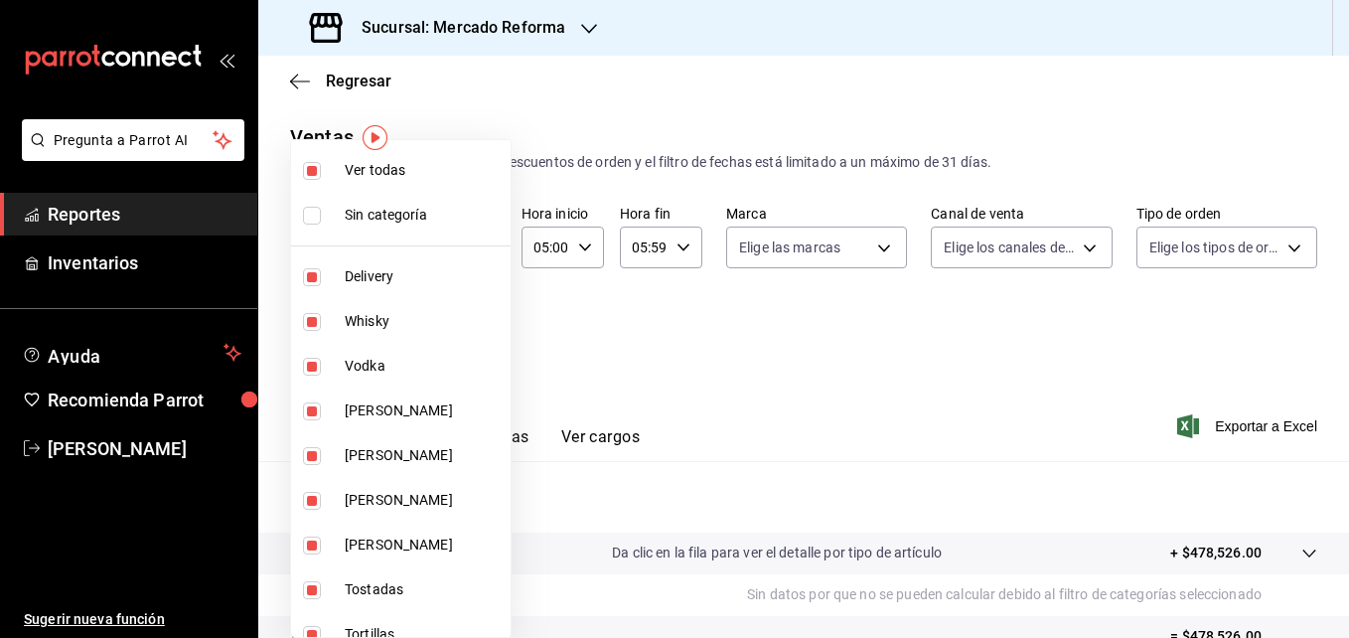
checkbox input "false"
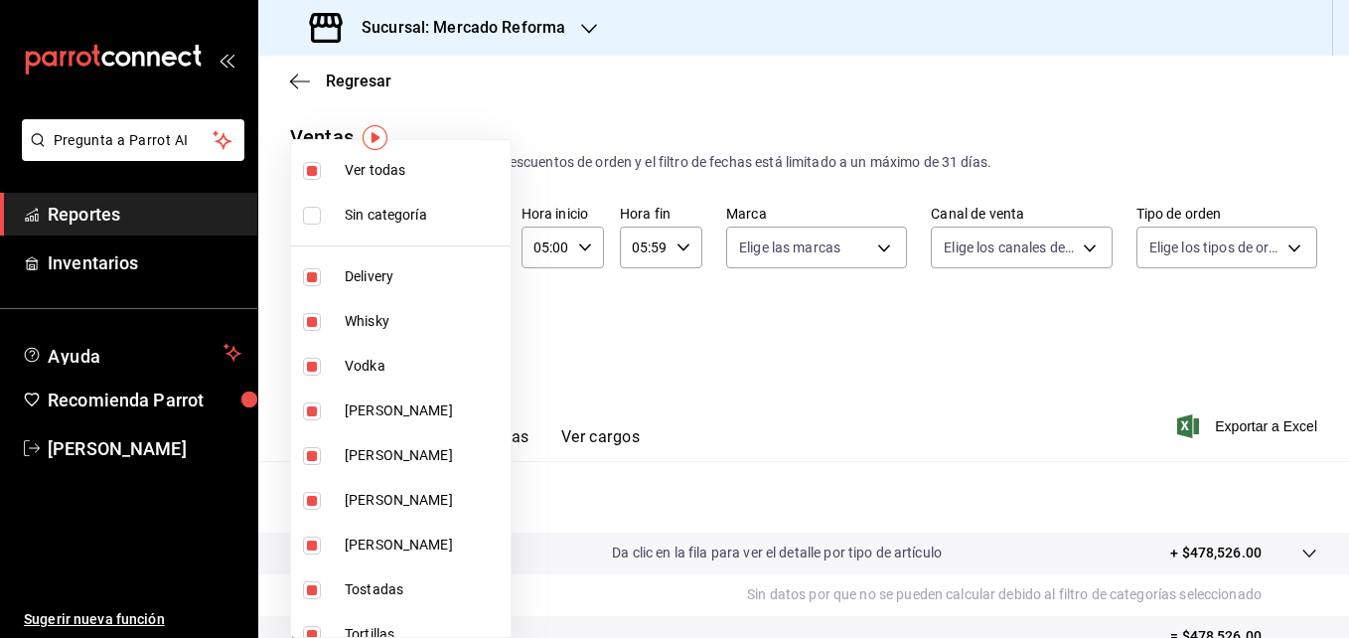
checkbox input "false"
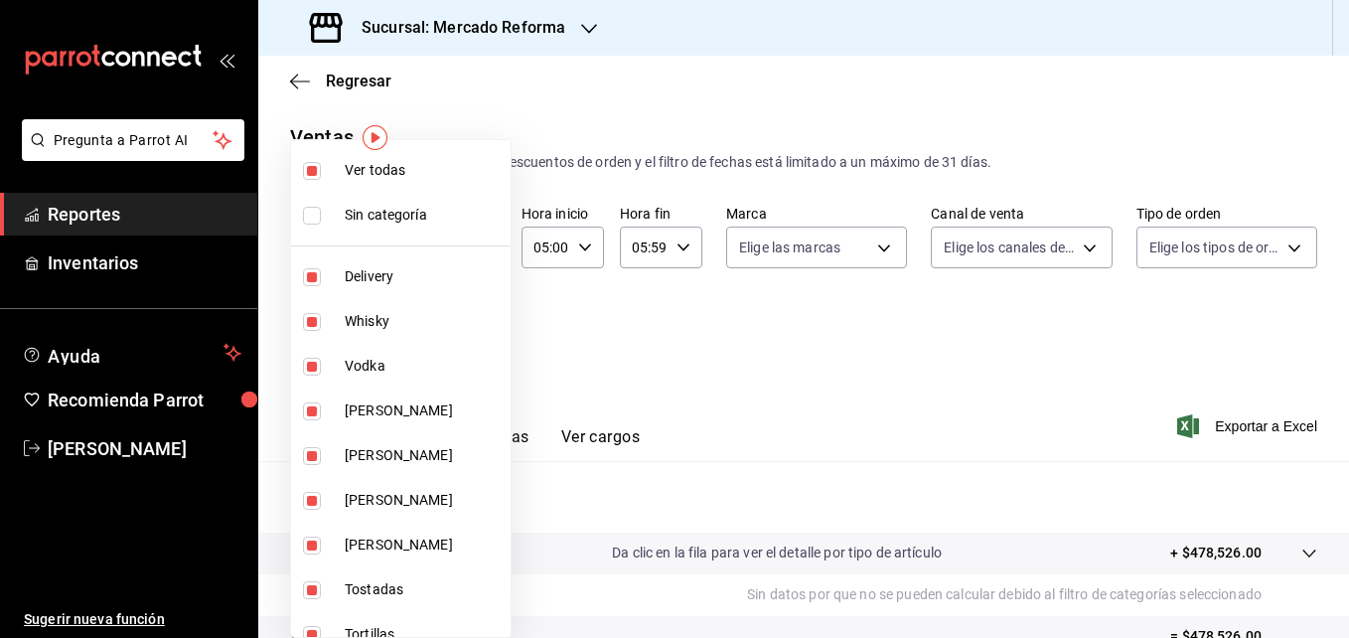
checkbox input "false"
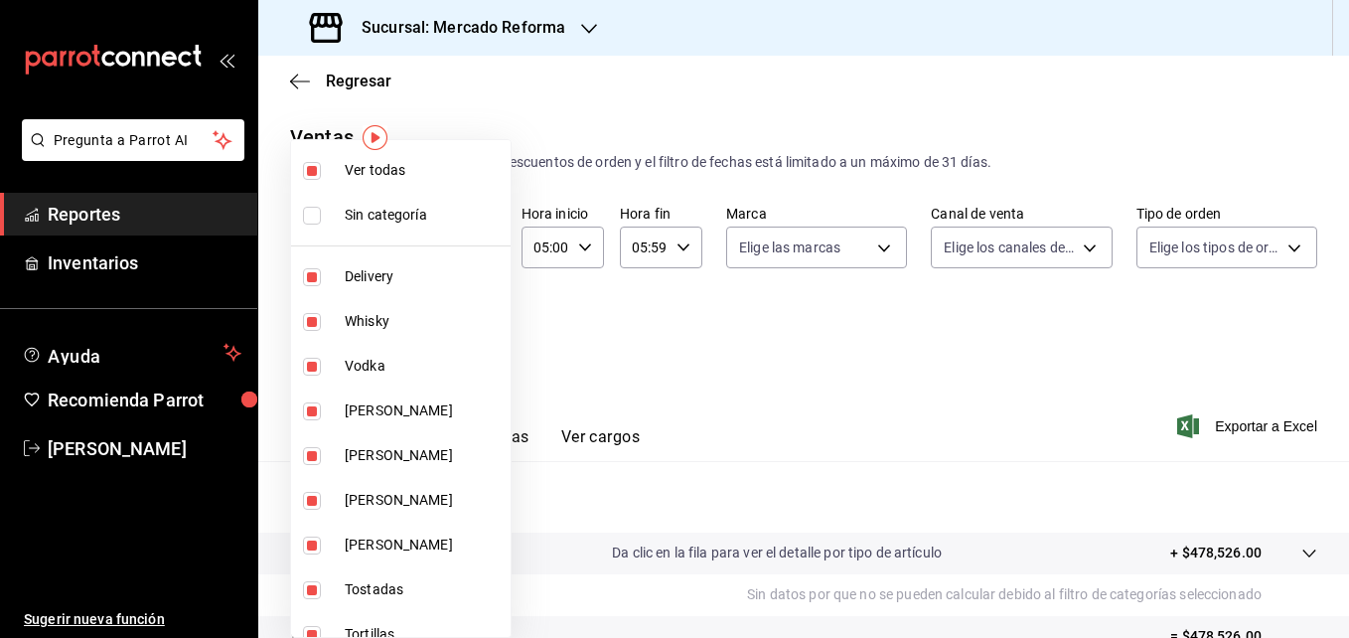
checkbox input "false"
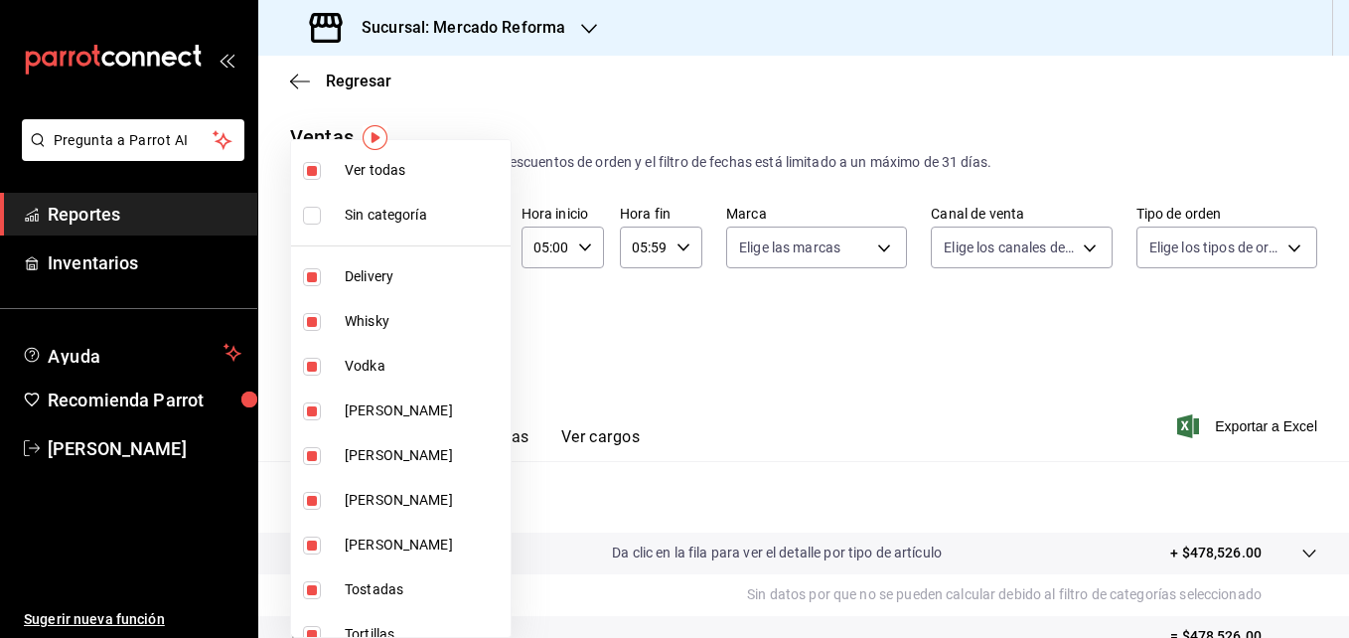
checkbox input "false"
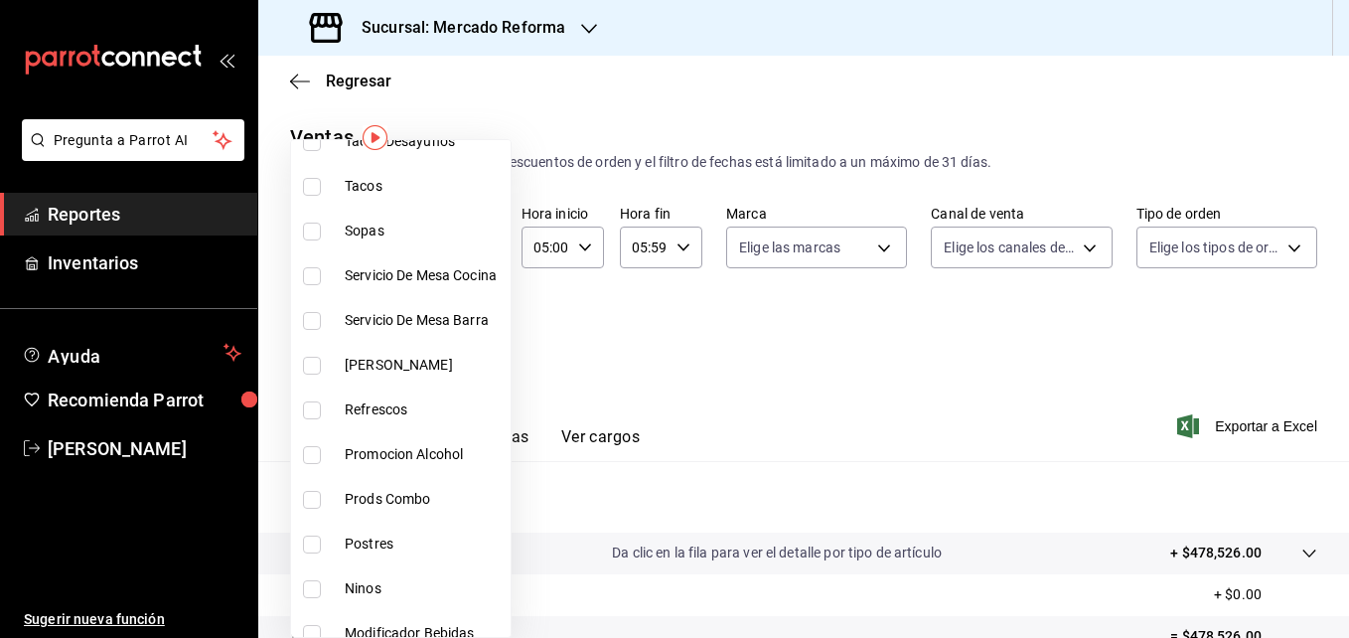
scroll to position [628, 0]
